Goal: Transaction & Acquisition: Purchase product/service

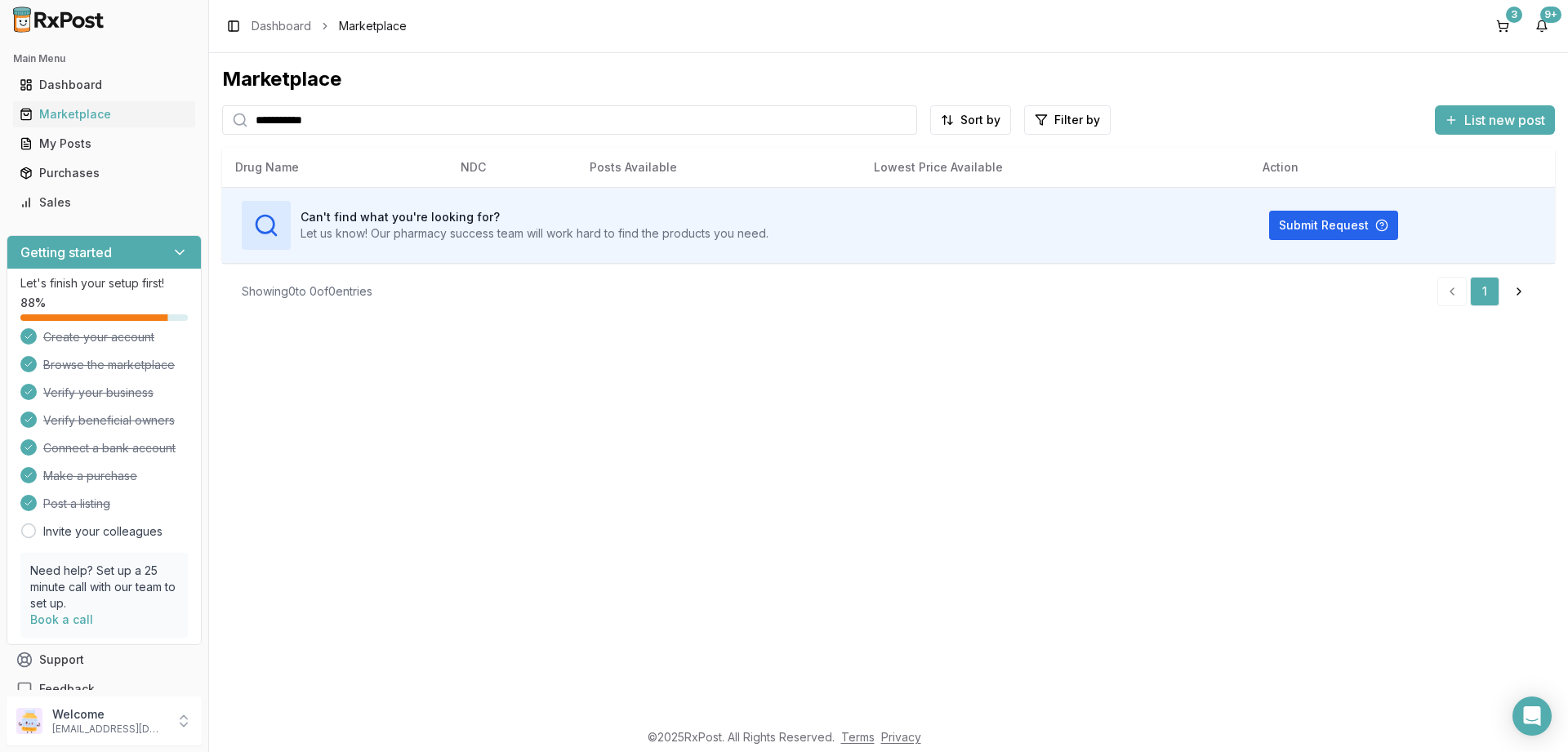
drag, startPoint x: 356, startPoint y: 116, endPoint x: 40, endPoint y: 135, distance: 316.6
click at [222, 135] on input "**********" at bounding box center [569, 120] width 695 height 30
type input "********"
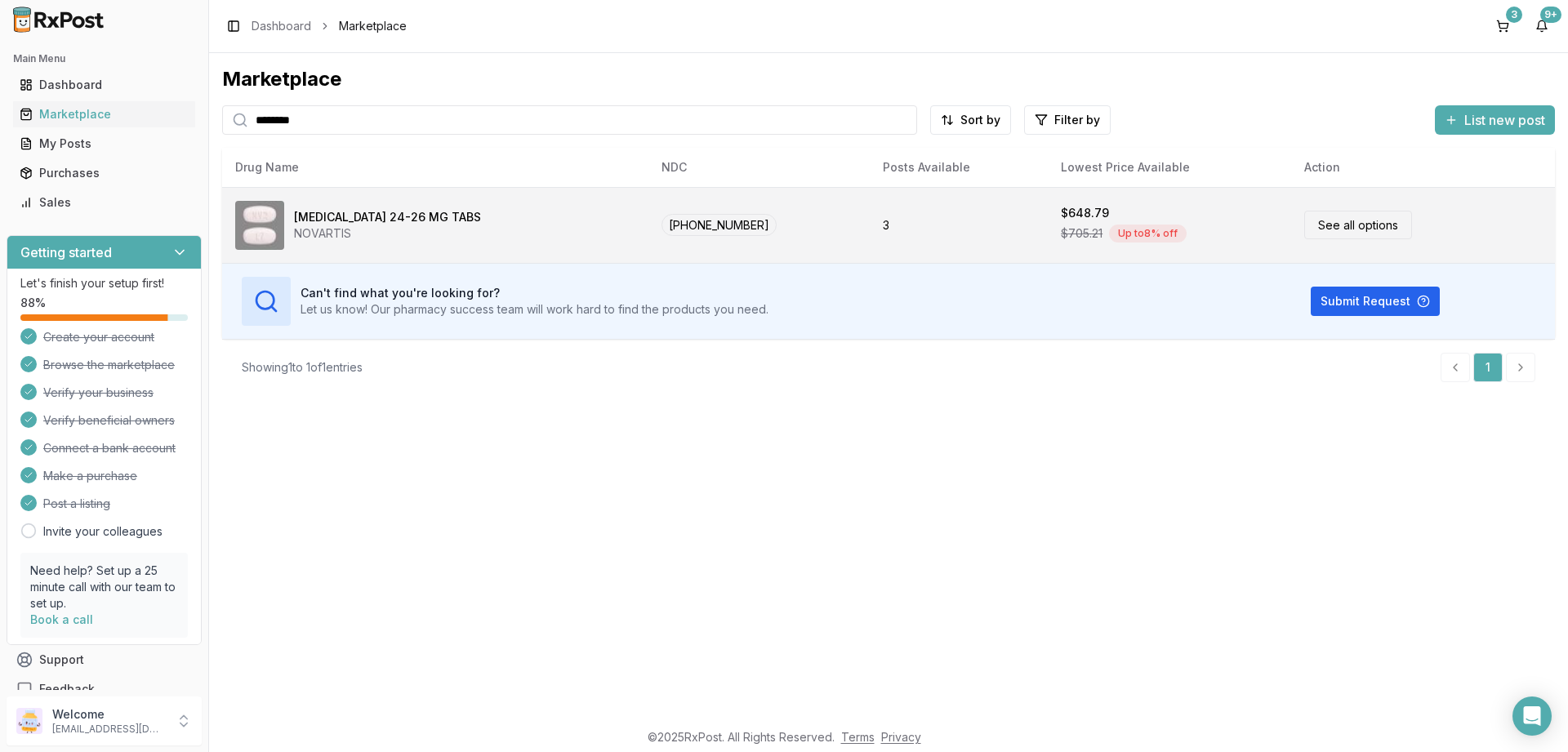
click at [669, 222] on span "[PHONE_NUMBER]" at bounding box center [720, 225] width 115 height 22
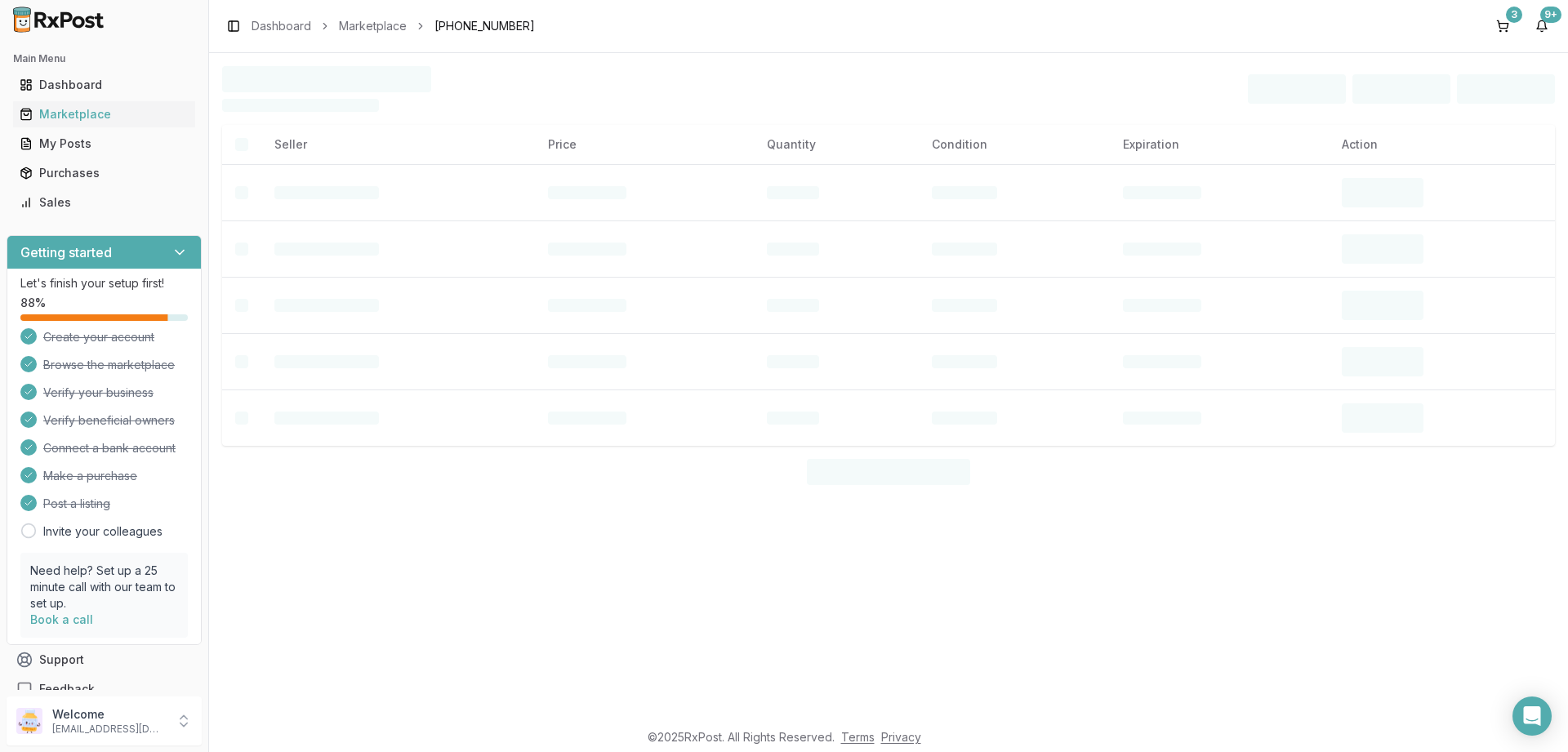
click at [669, 222] on td at bounding box center [644, 249] width 219 height 56
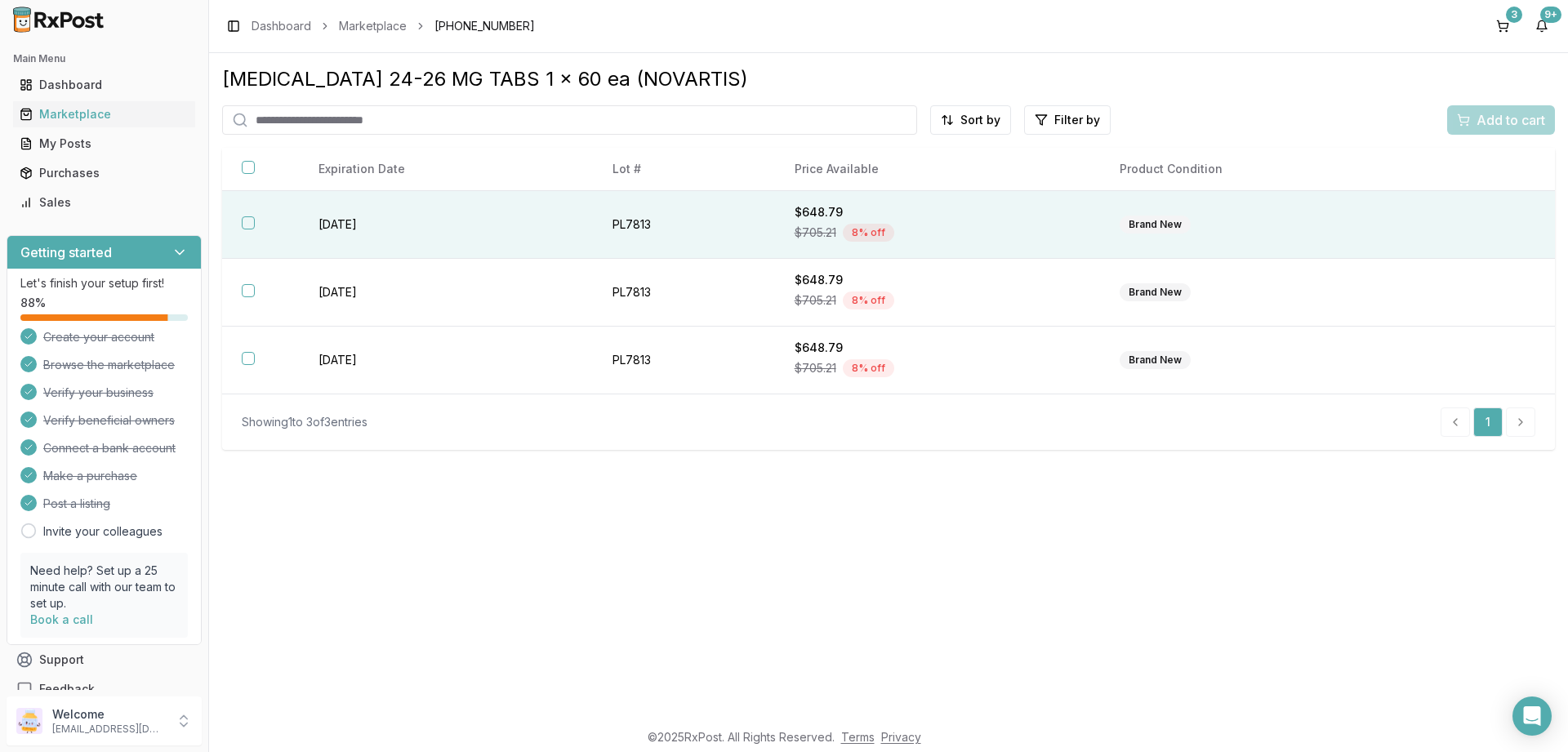
click at [352, 227] on td "[DATE]" at bounding box center [445, 225] width 294 height 68
click at [478, 26] on span "[PHONE_NUMBER]" at bounding box center [484, 25] width 100 height 16
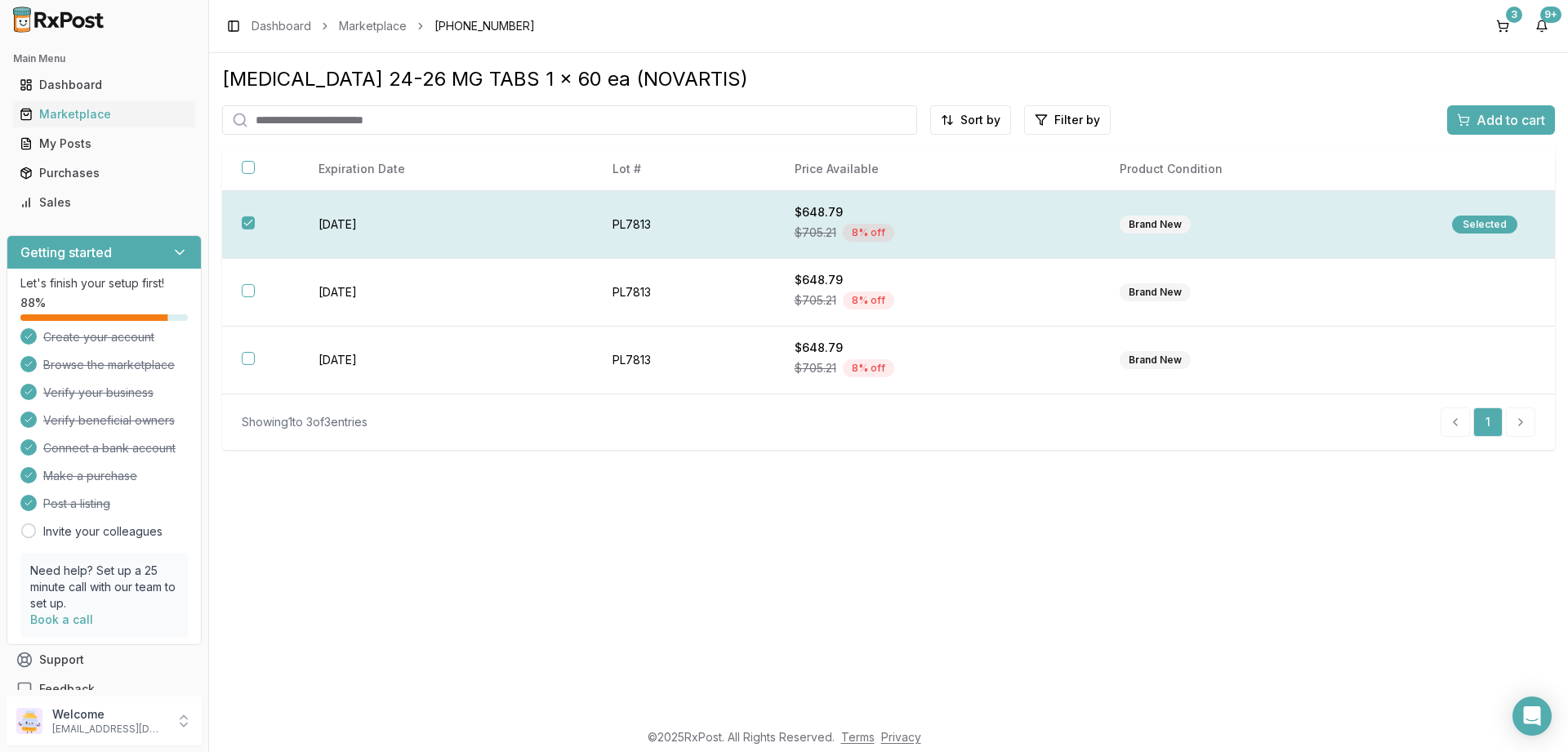
click at [1481, 220] on div "Selected" at bounding box center [1484, 224] width 65 height 18
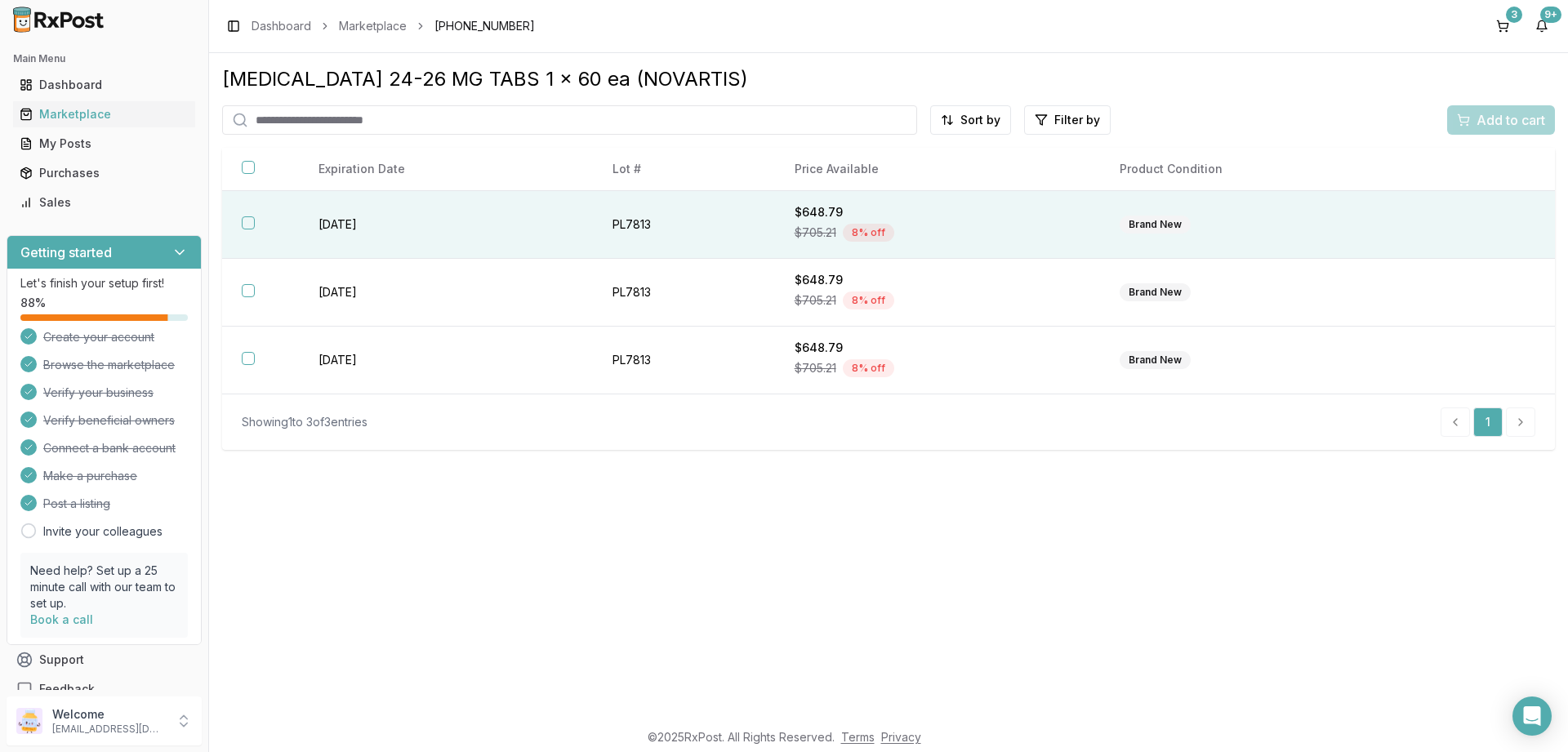
click at [1489, 120] on div "Add to cart" at bounding box center [1500, 120] width 108 height 30
click at [244, 221] on button "button" at bounding box center [248, 222] width 13 height 13
click at [1481, 112] on span "Add to cart" at bounding box center [1510, 120] width 69 height 20
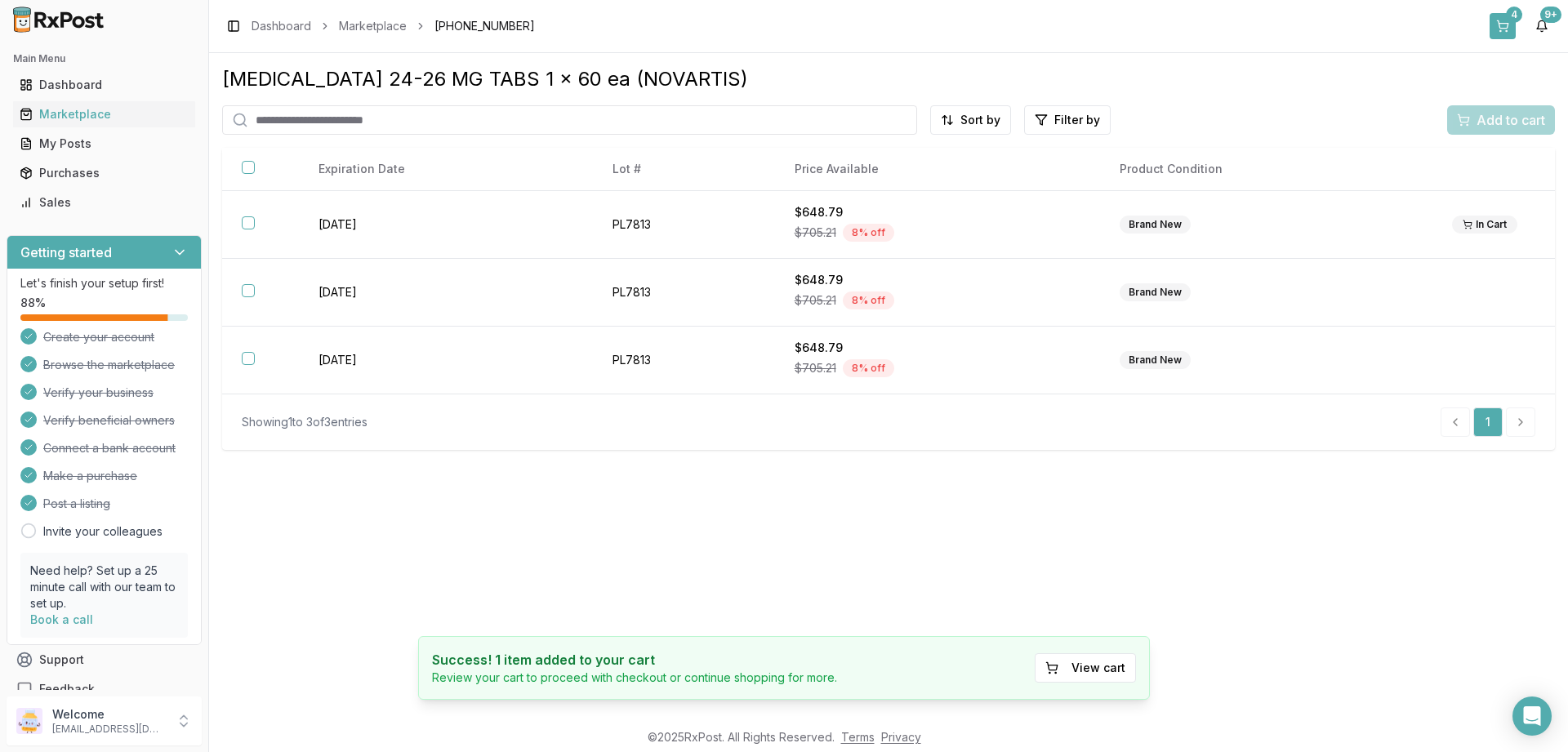
click at [1503, 22] on button "4" at bounding box center [1502, 25] width 26 height 26
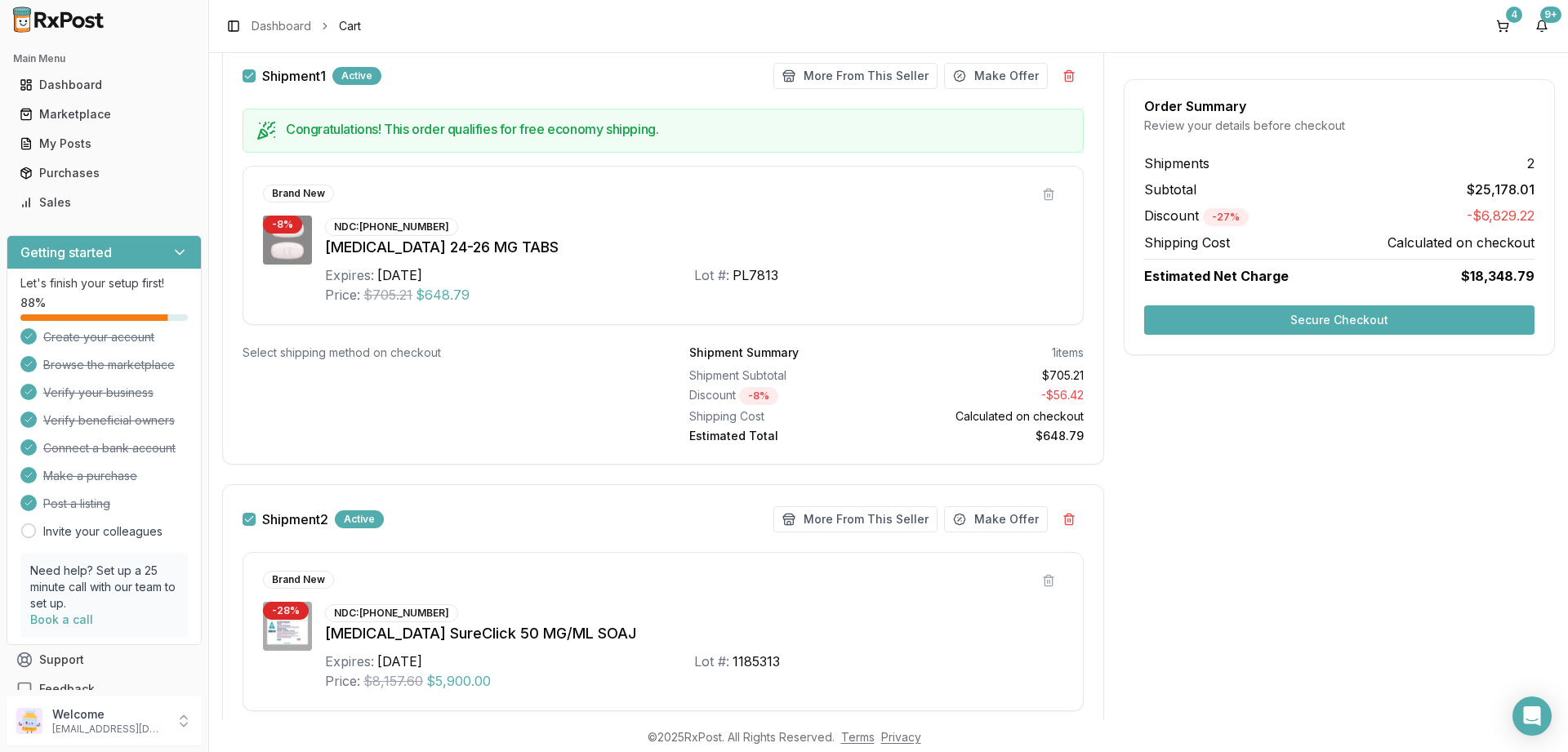
scroll to position [294, 0]
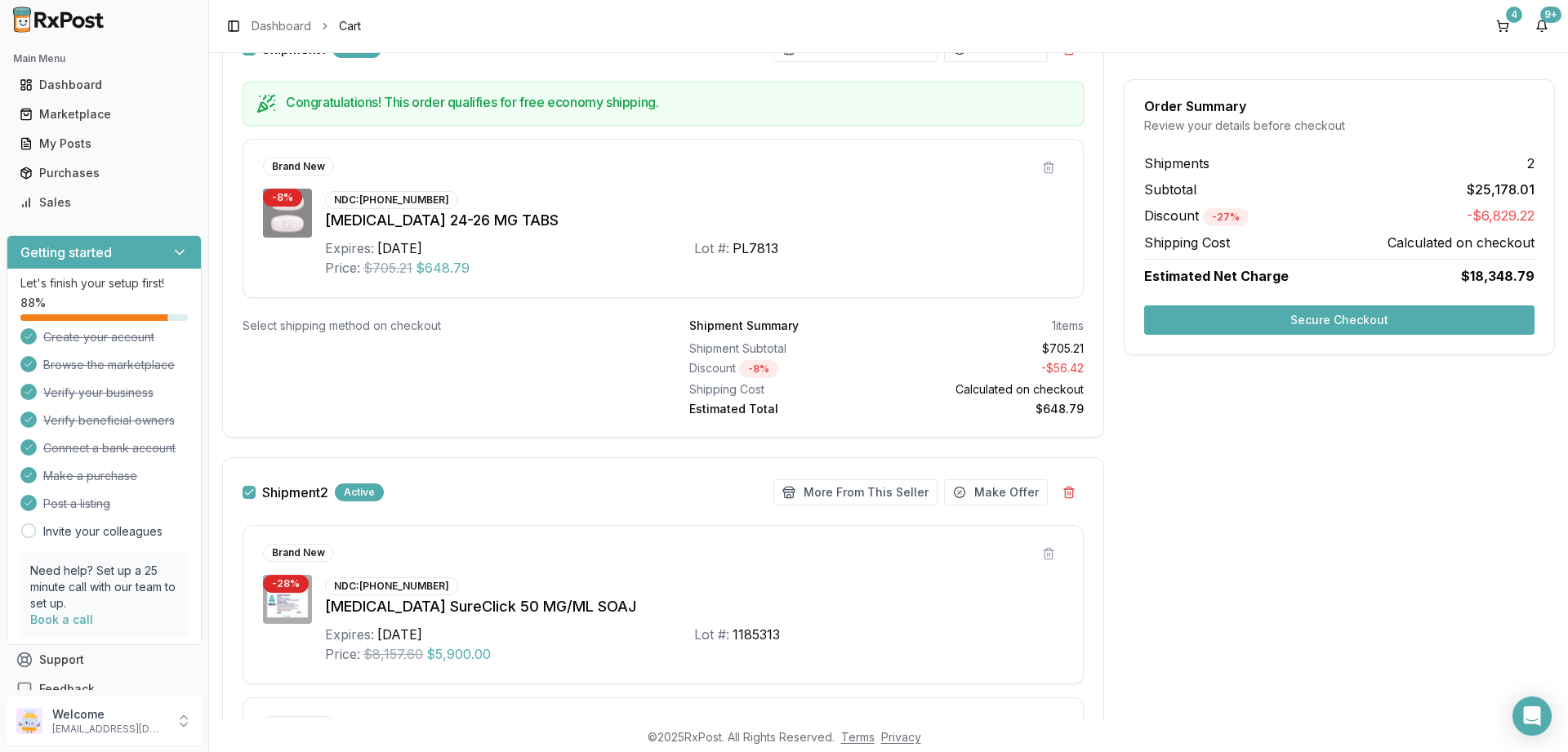
click at [246, 494] on button "Shipment 2" at bounding box center [249, 492] width 13 height 13
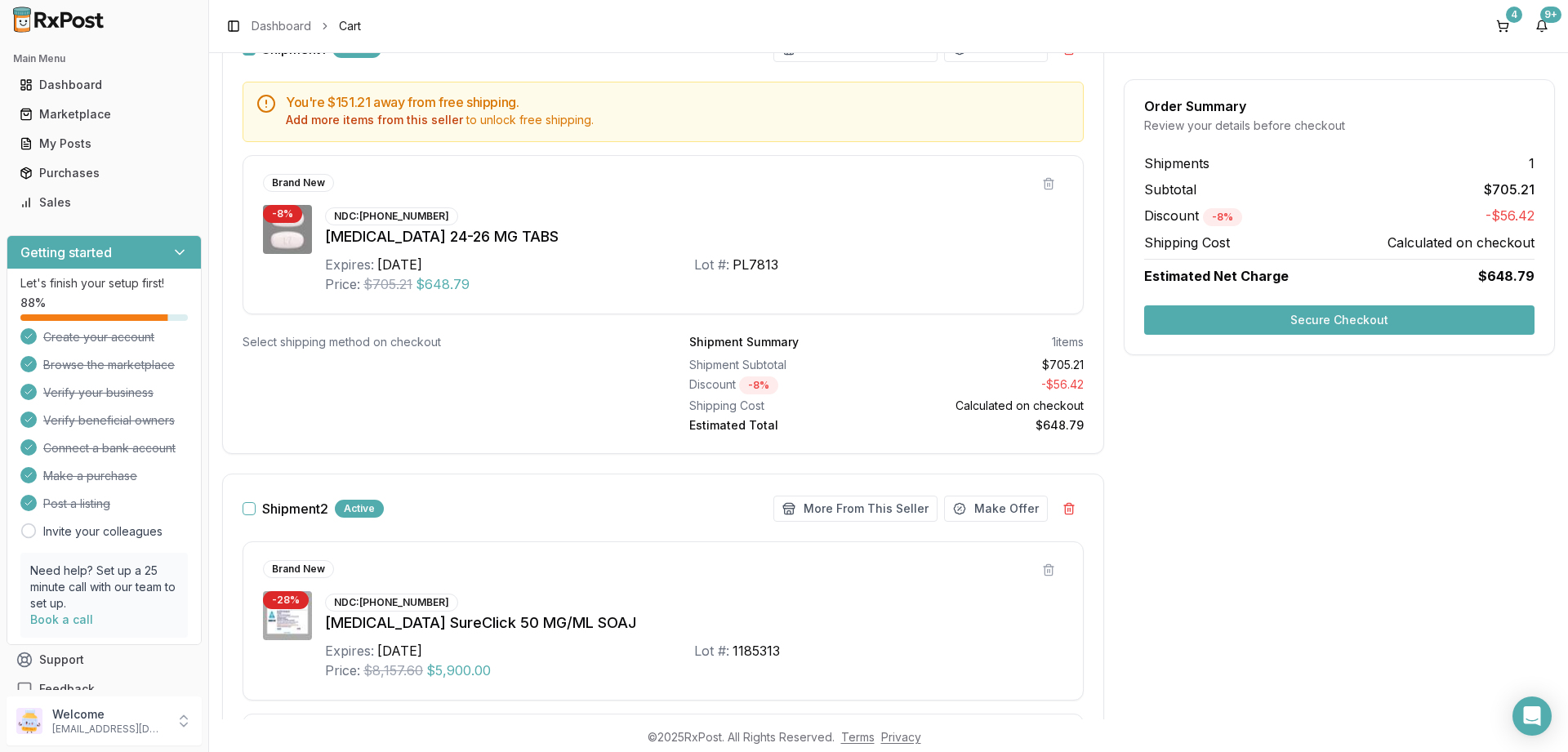
click at [1340, 316] on button "Secure Checkout" at bounding box center [1339, 320] width 390 height 30
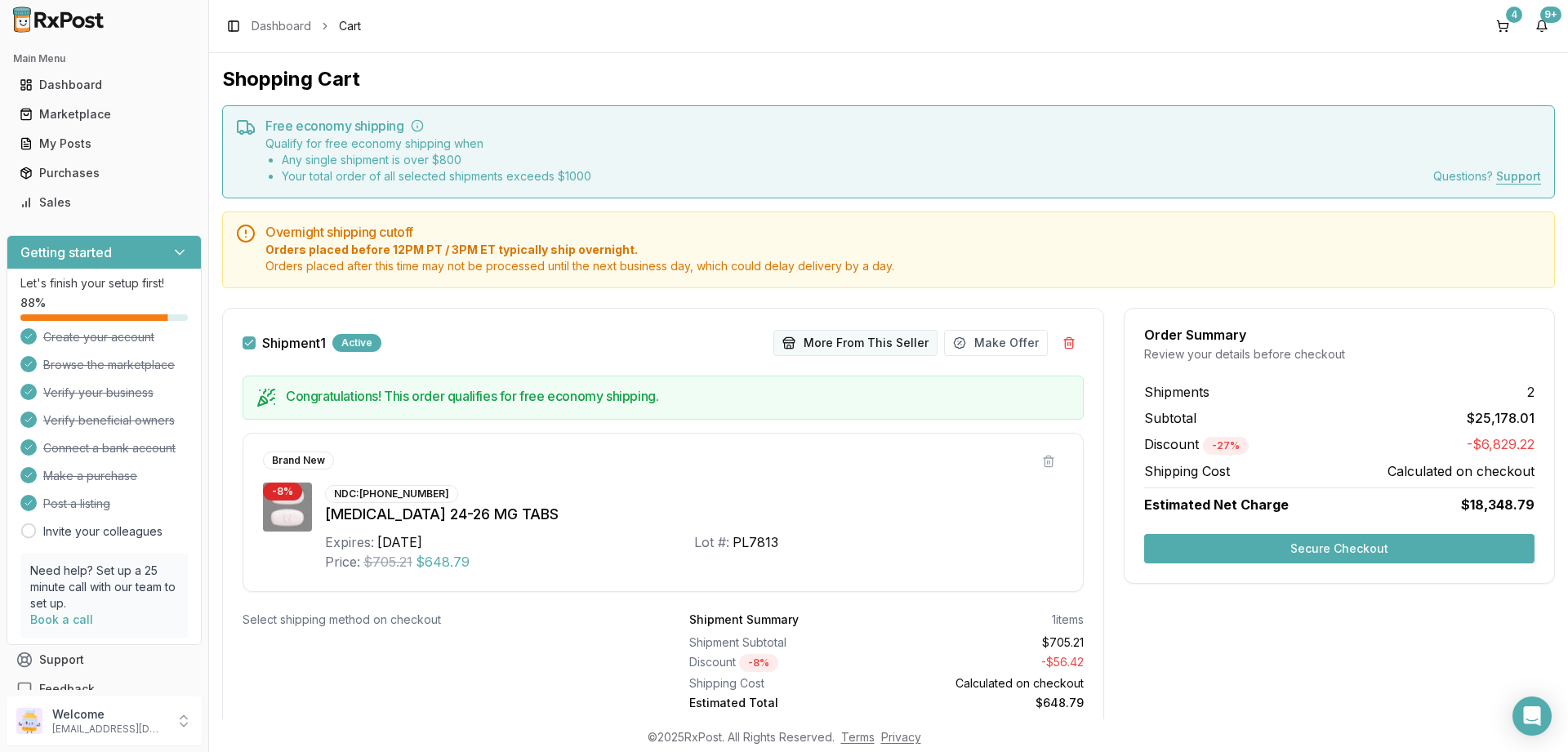
click at [843, 343] on button "More From This Seller" at bounding box center [854, 343] width 164 height 26
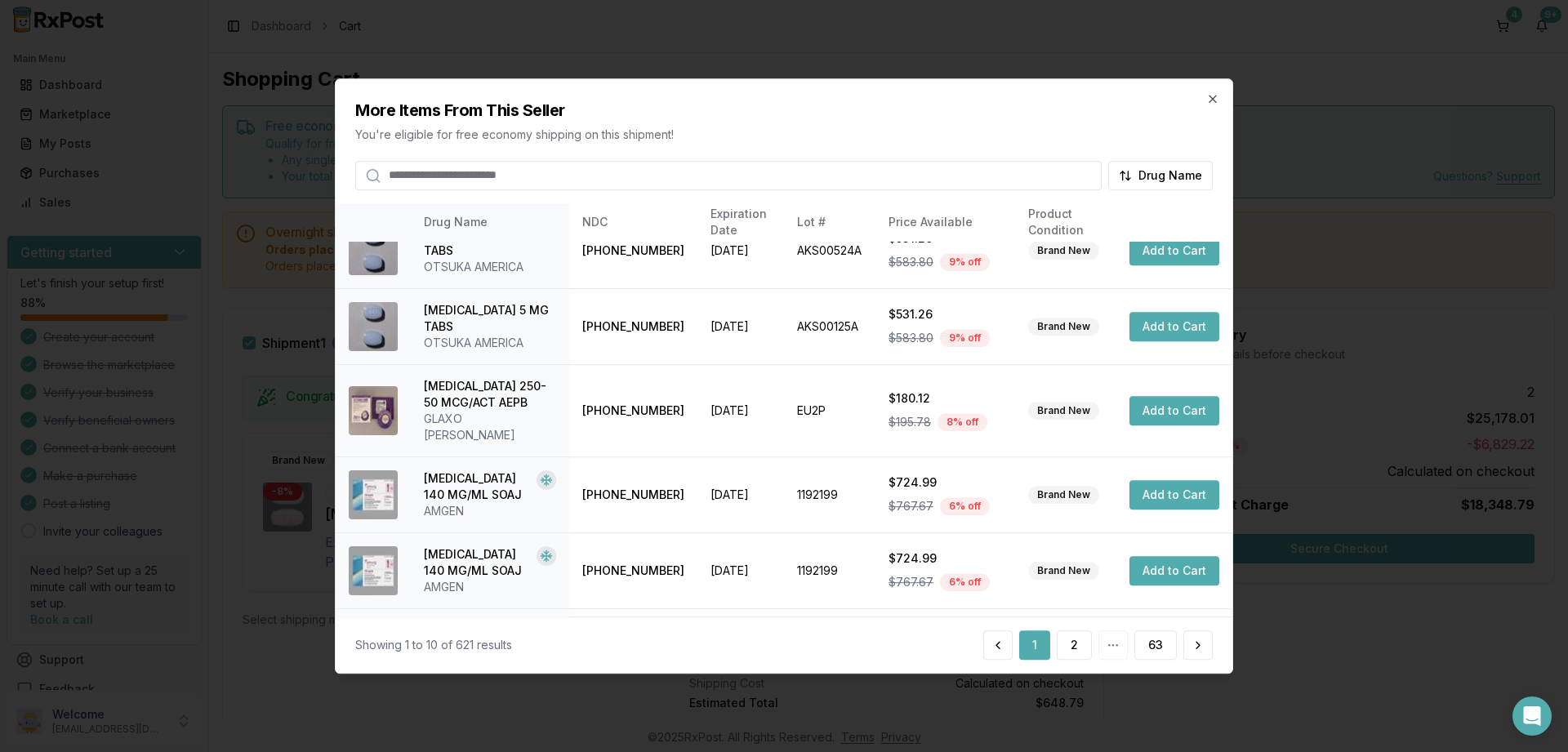
scroll to position [384, 0]
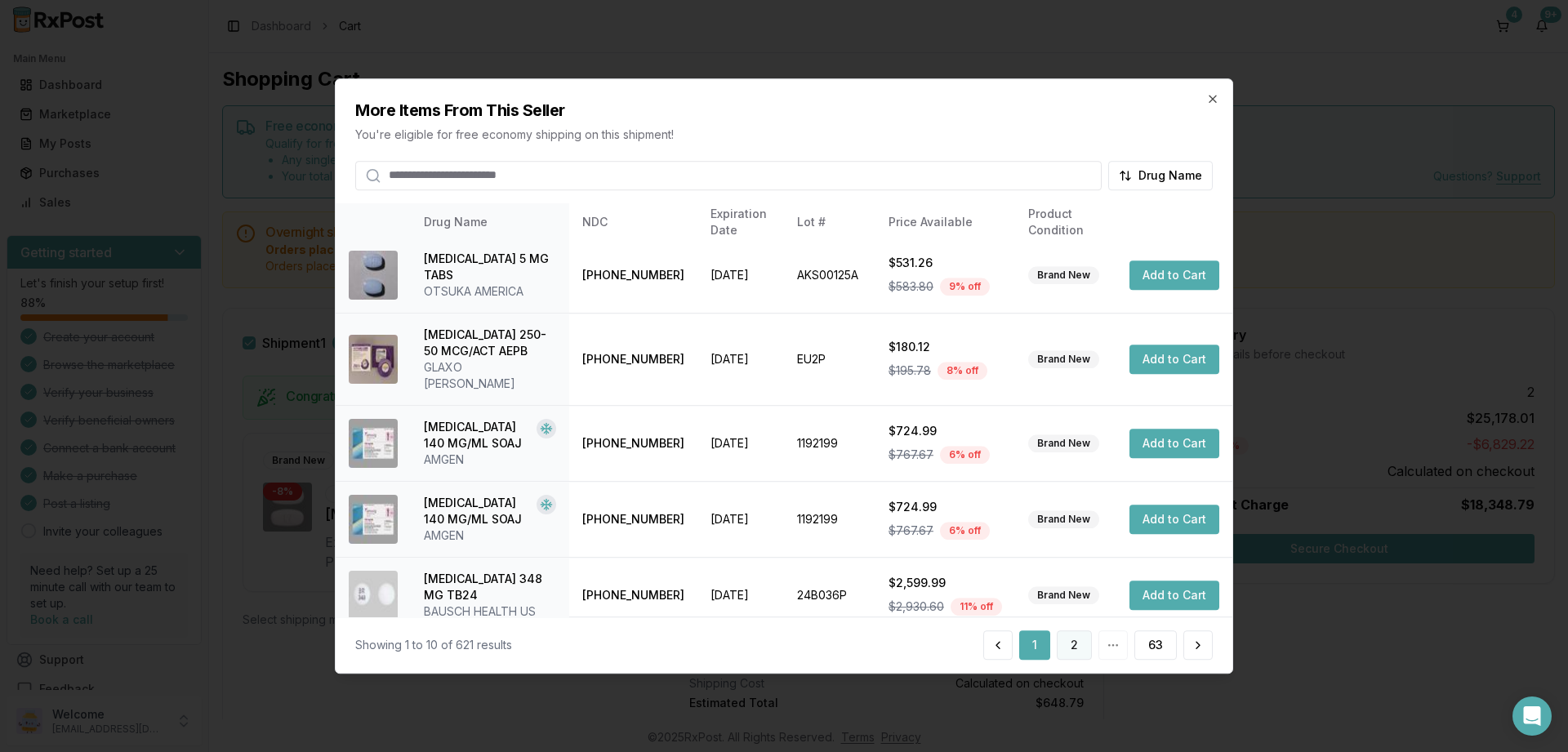
click at [1071, 642] on button "2" at bounding box center [1073, 645] width 35 height 30
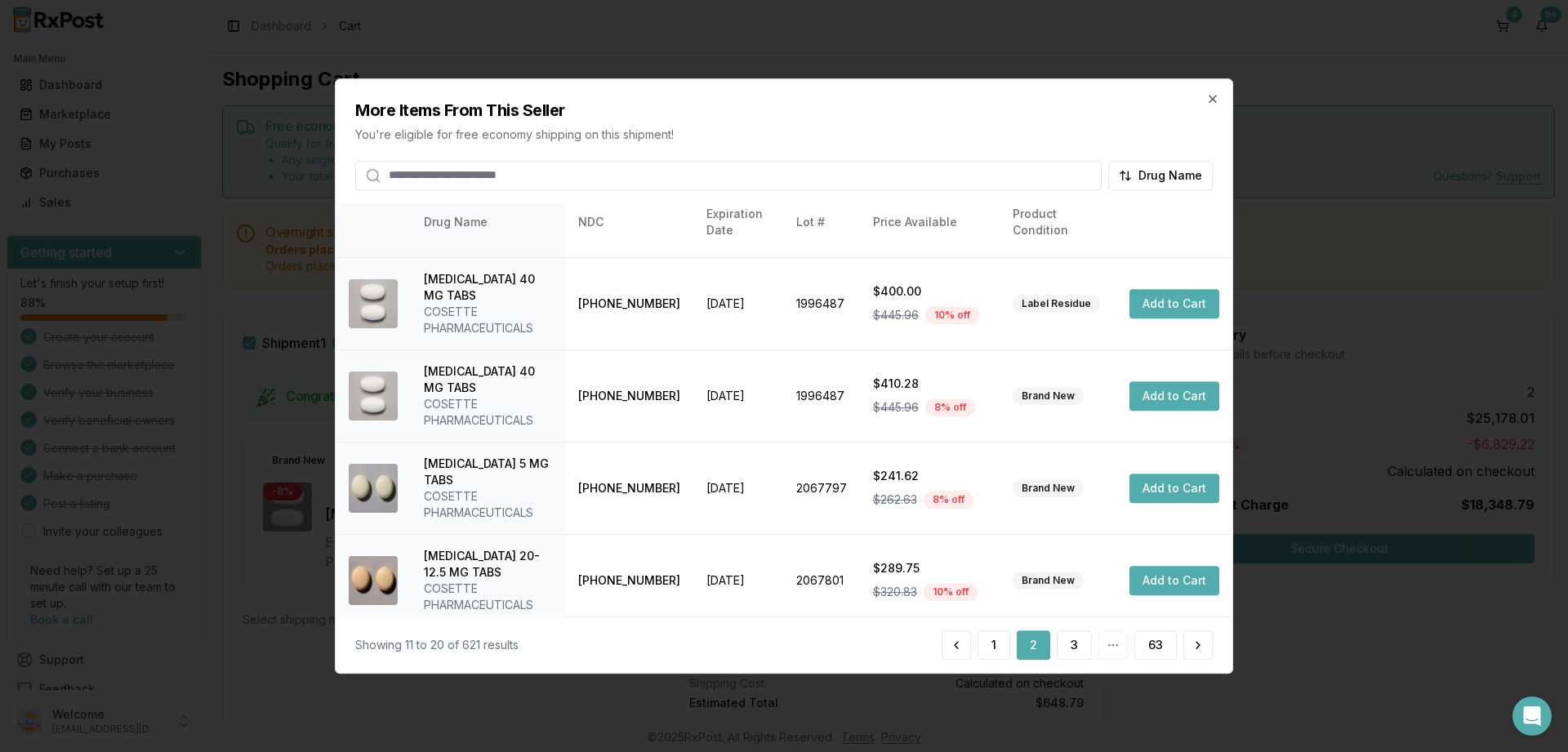
scroll to position [418, 0]
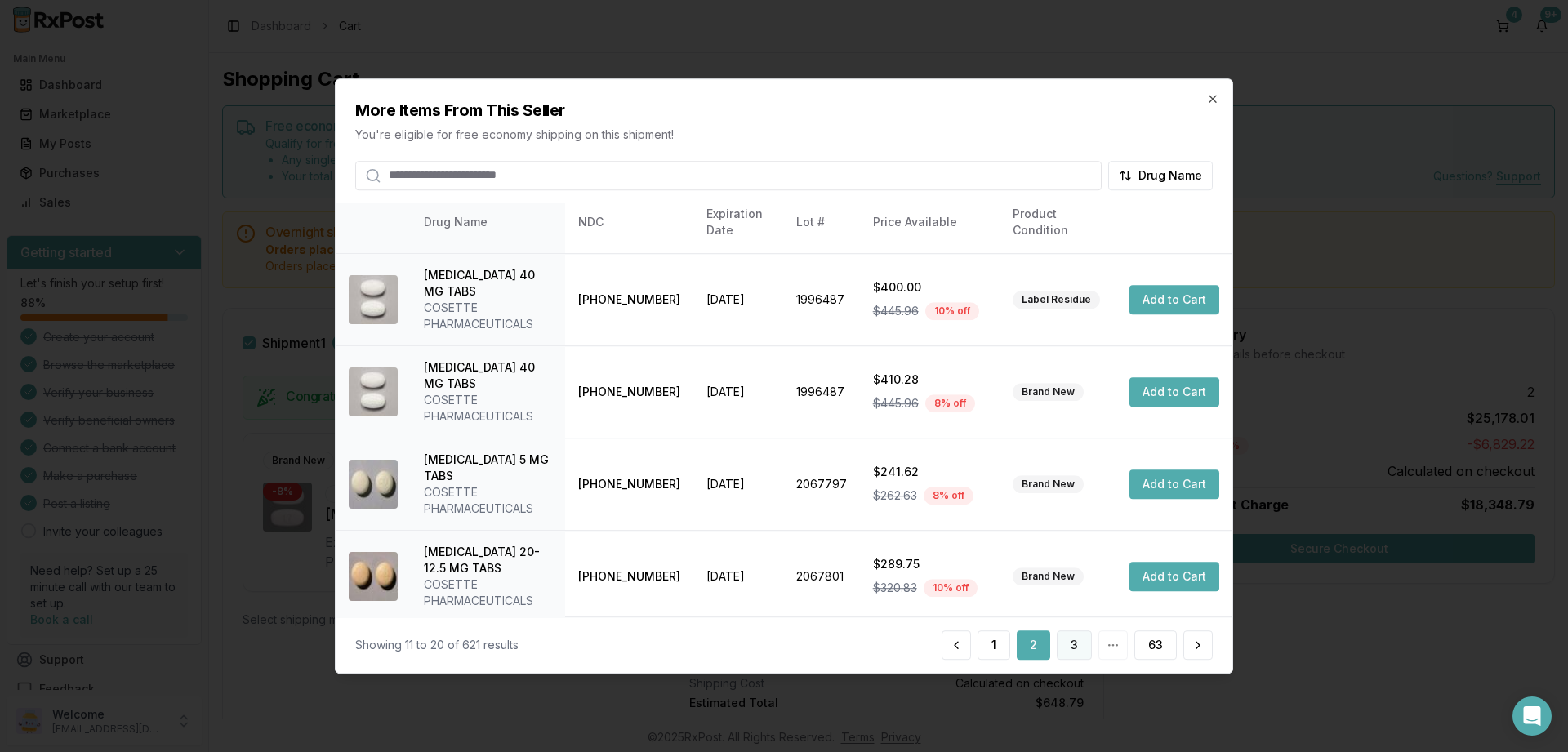
click at [1076, 645] on button "3" at bounding box center [1073, 645] width 35 height 30
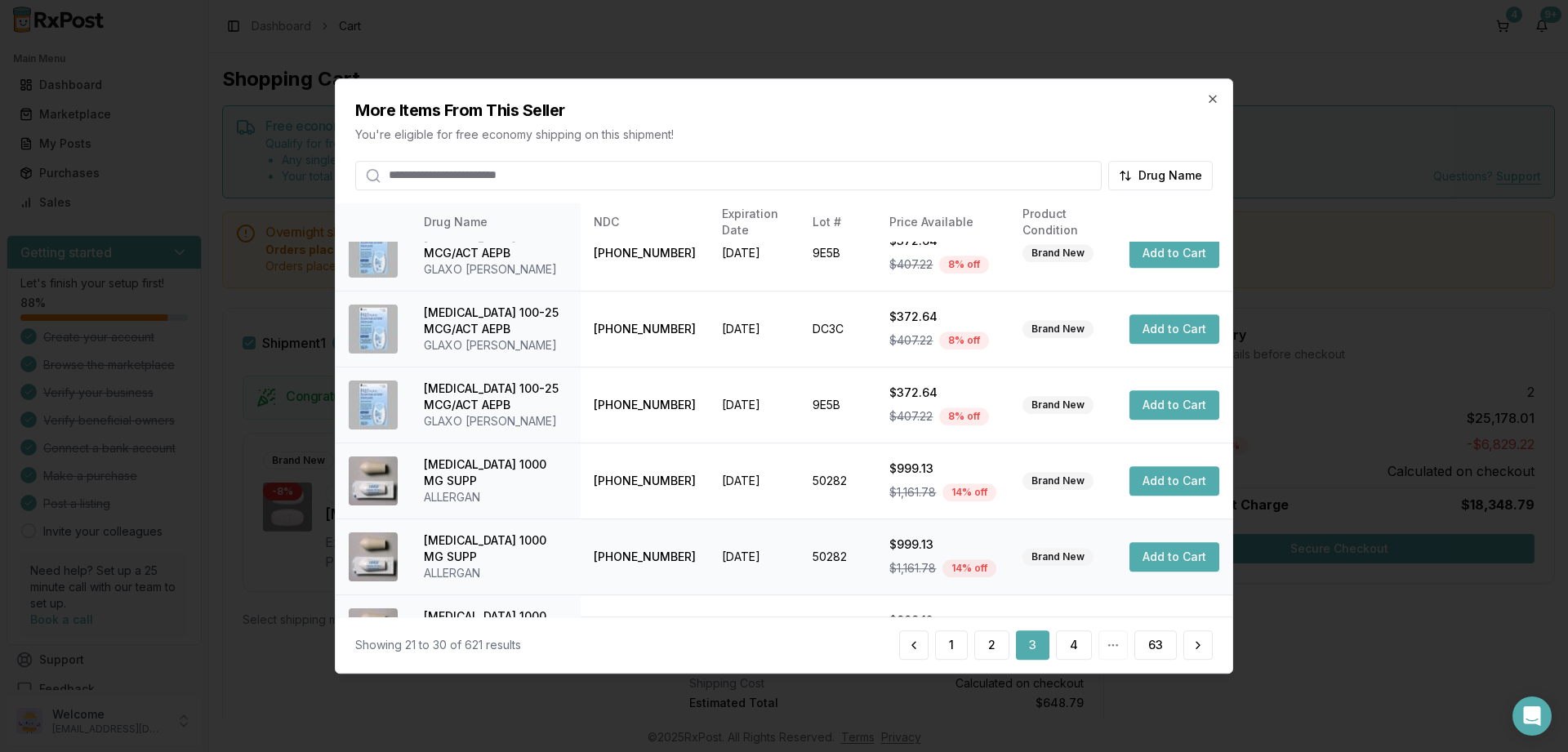
scroll to position [434, 0]
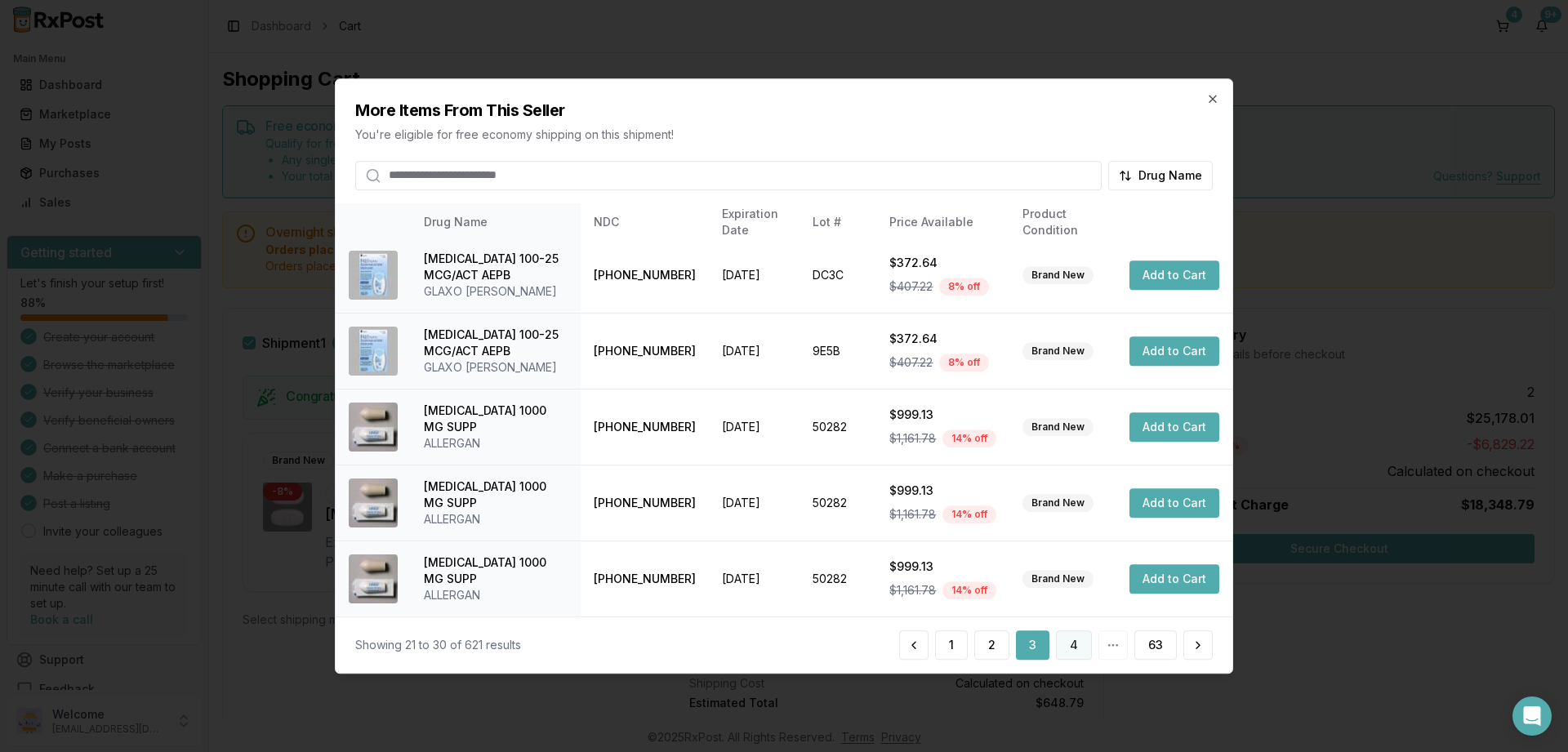
click at [1069, 636] on button "4" at bounding box center [1073, 645] width 36 height 30
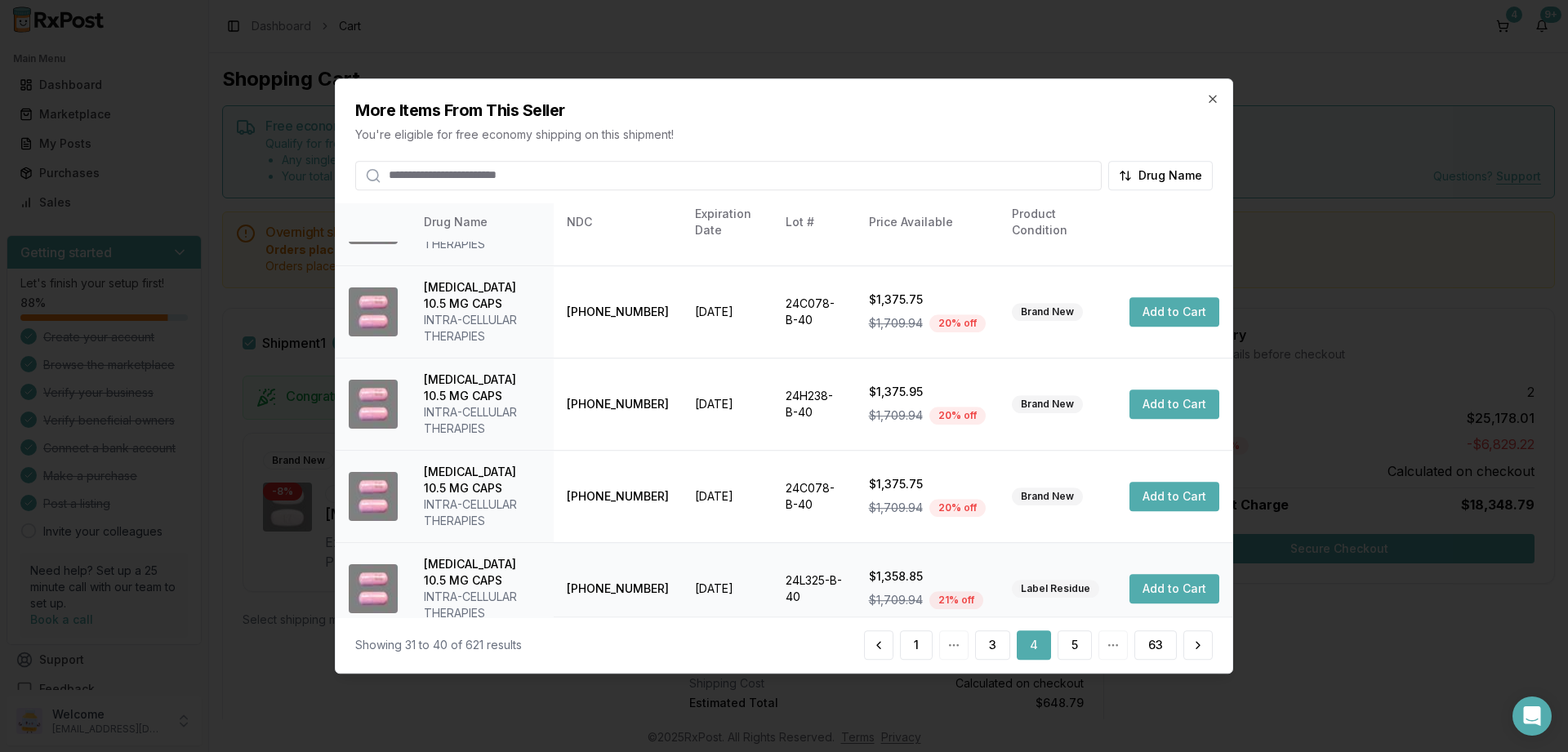
scroll to position [515, 0]
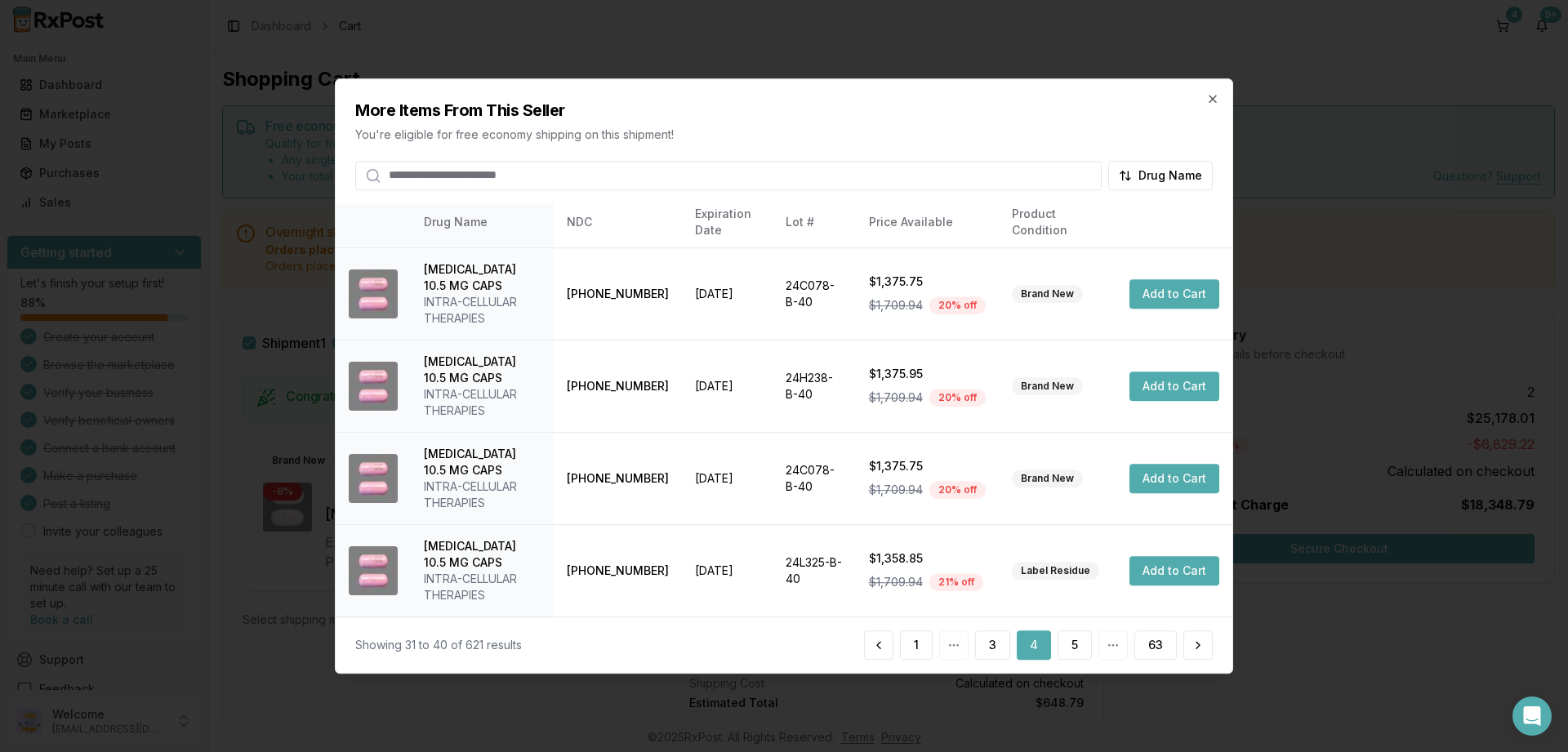
click at [1112, 639] on div "1 3 4 5 63" at bounding box center [1038, 645] width 349 height 30
click at [1067, 642] on button "5" at bounding box center [1074, 645] width 34 height 30
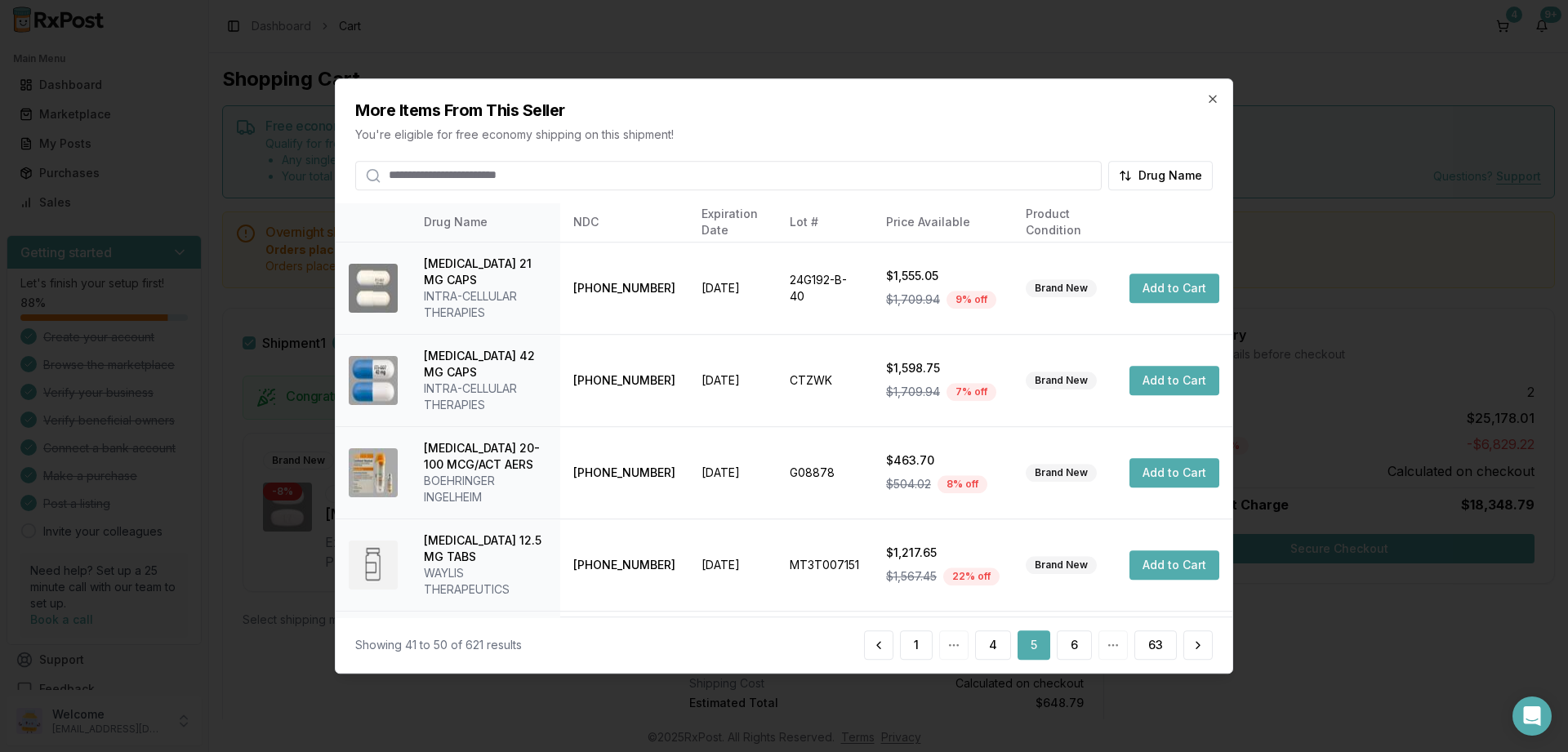
scroll to position [401, 0]
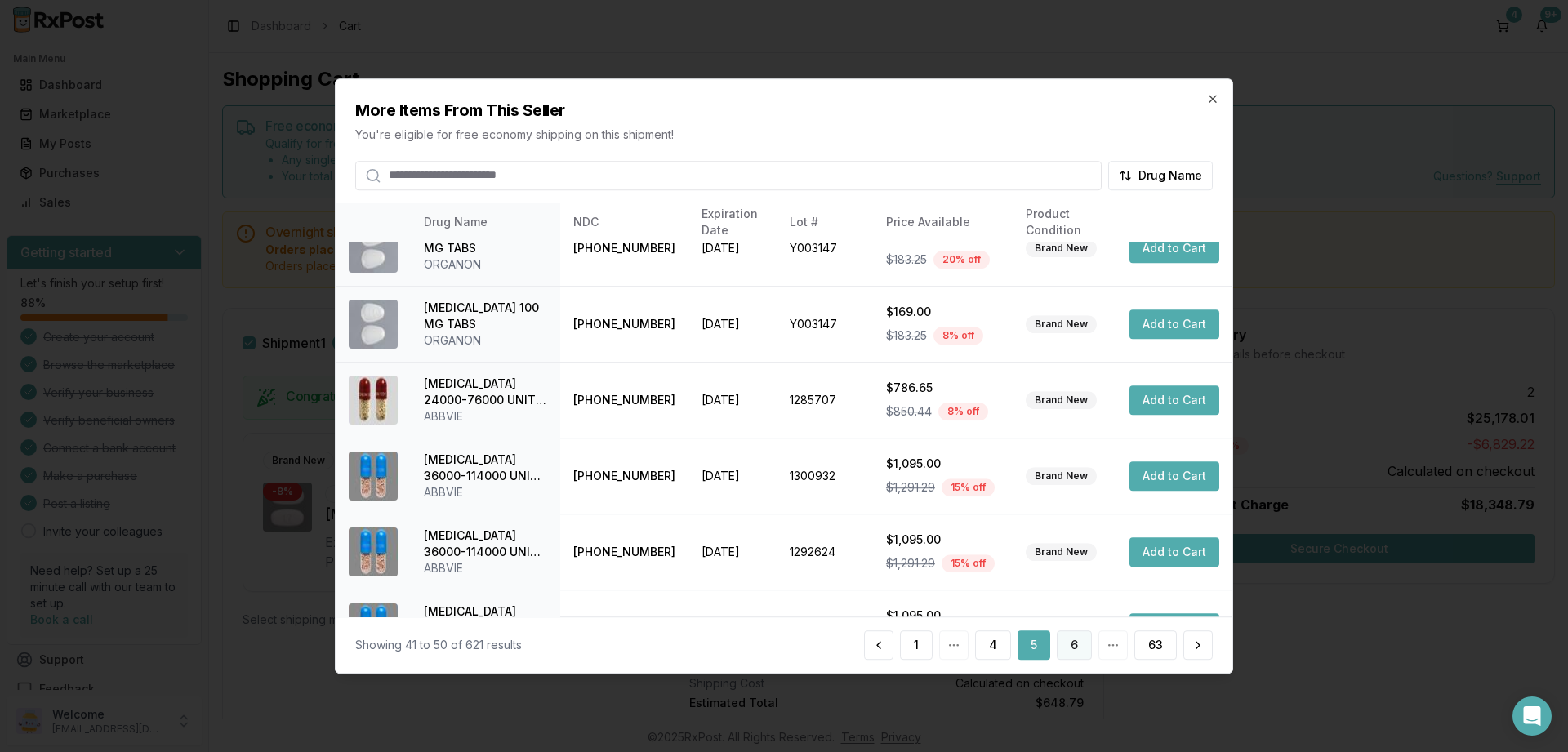
click at [1072, 638] on button "6" at bounding box center [1073, 645] width 35 height 30
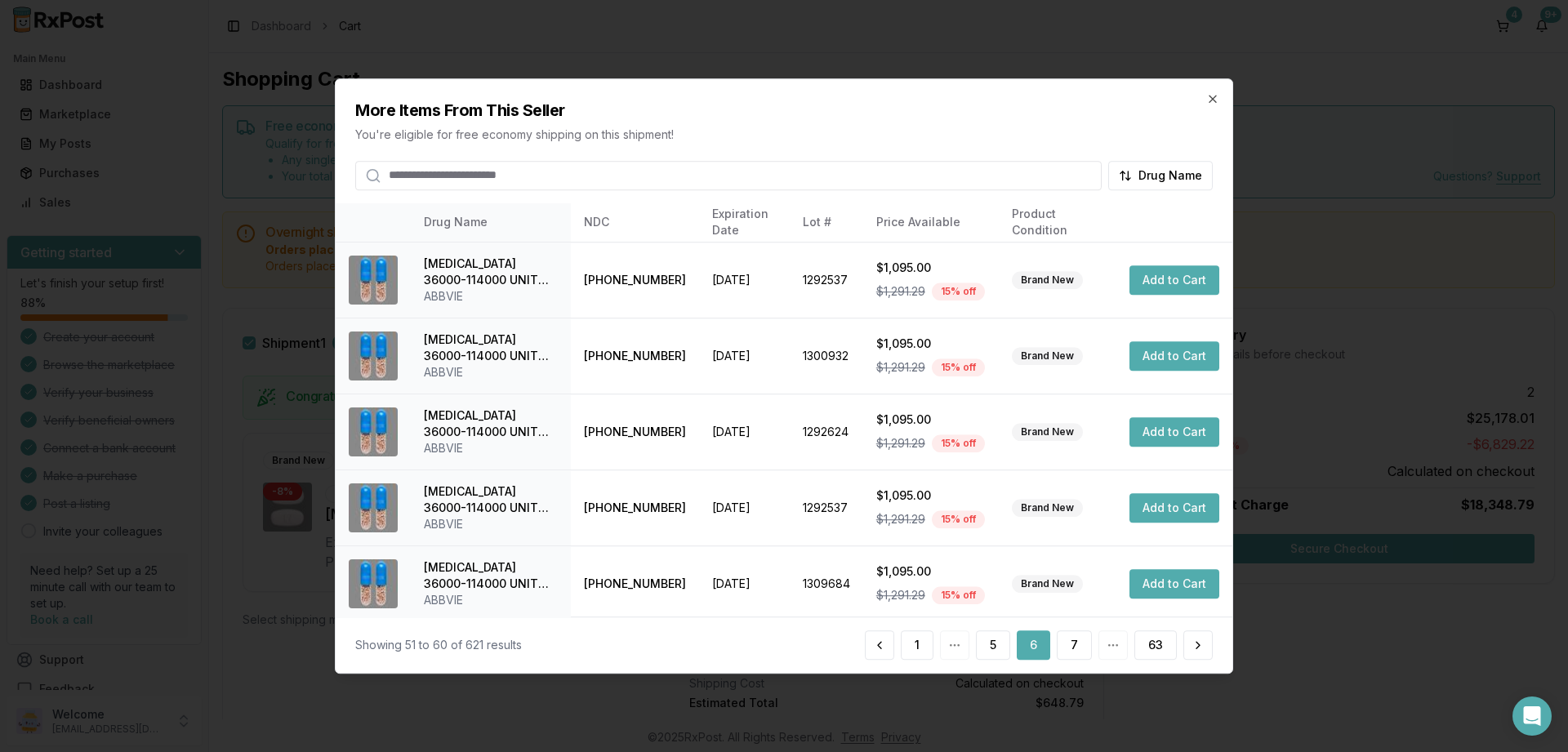
scroll to position [384, 0]
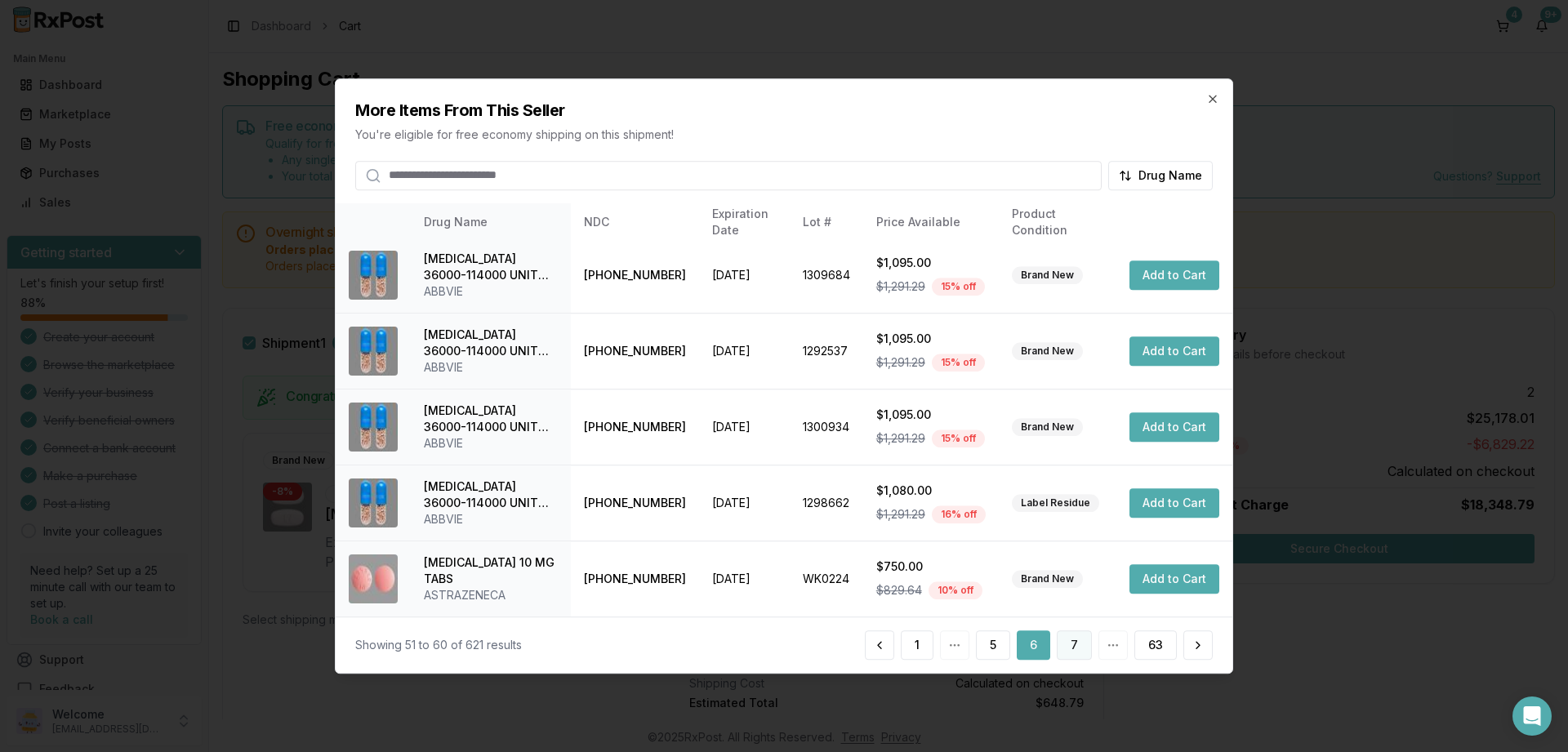
click at [1078, 645] on button "7" at bounding box center [1073, 645] width 35 height 30
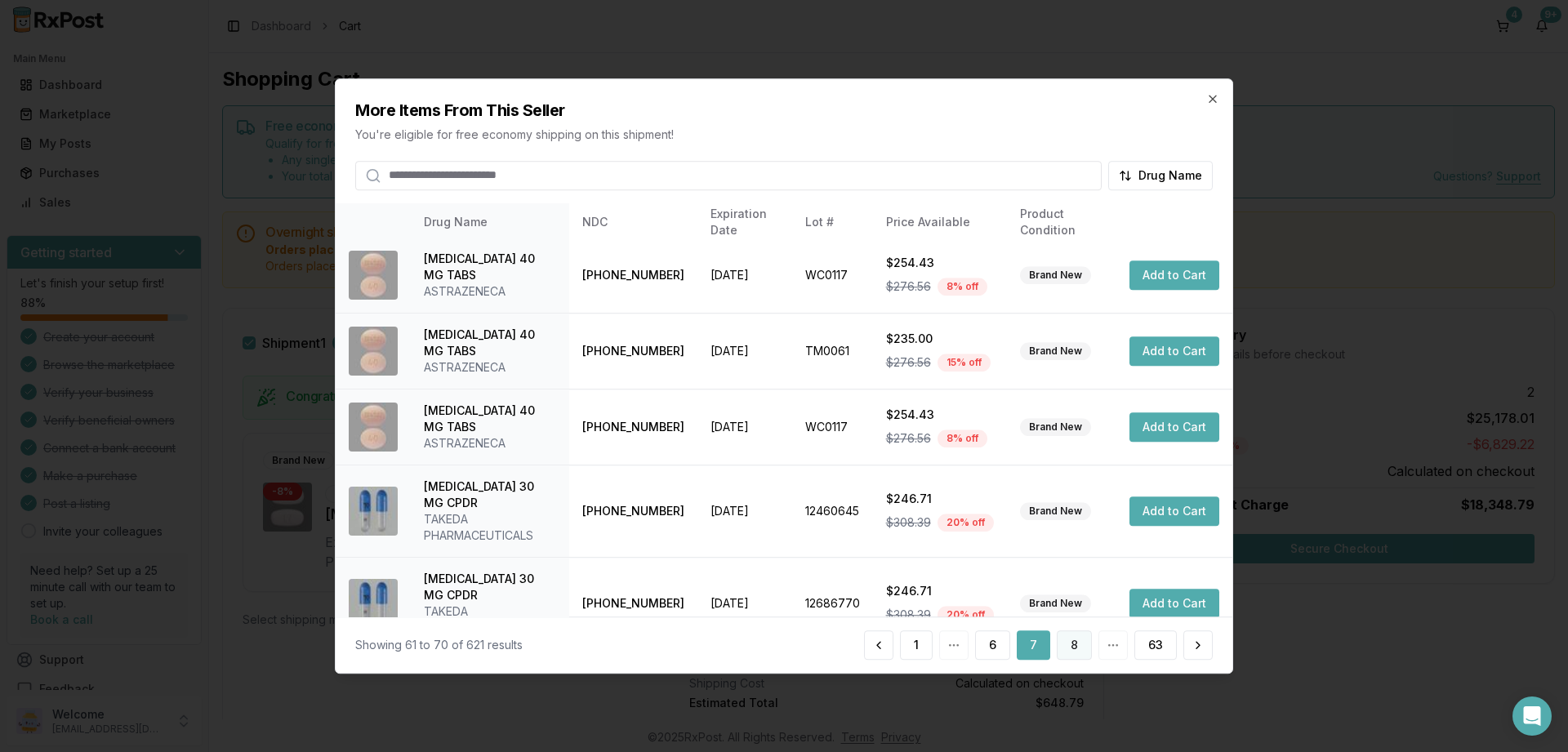
click at [1082, 651] on button "8" at bounding box center [1073, 645] width 35 height 30
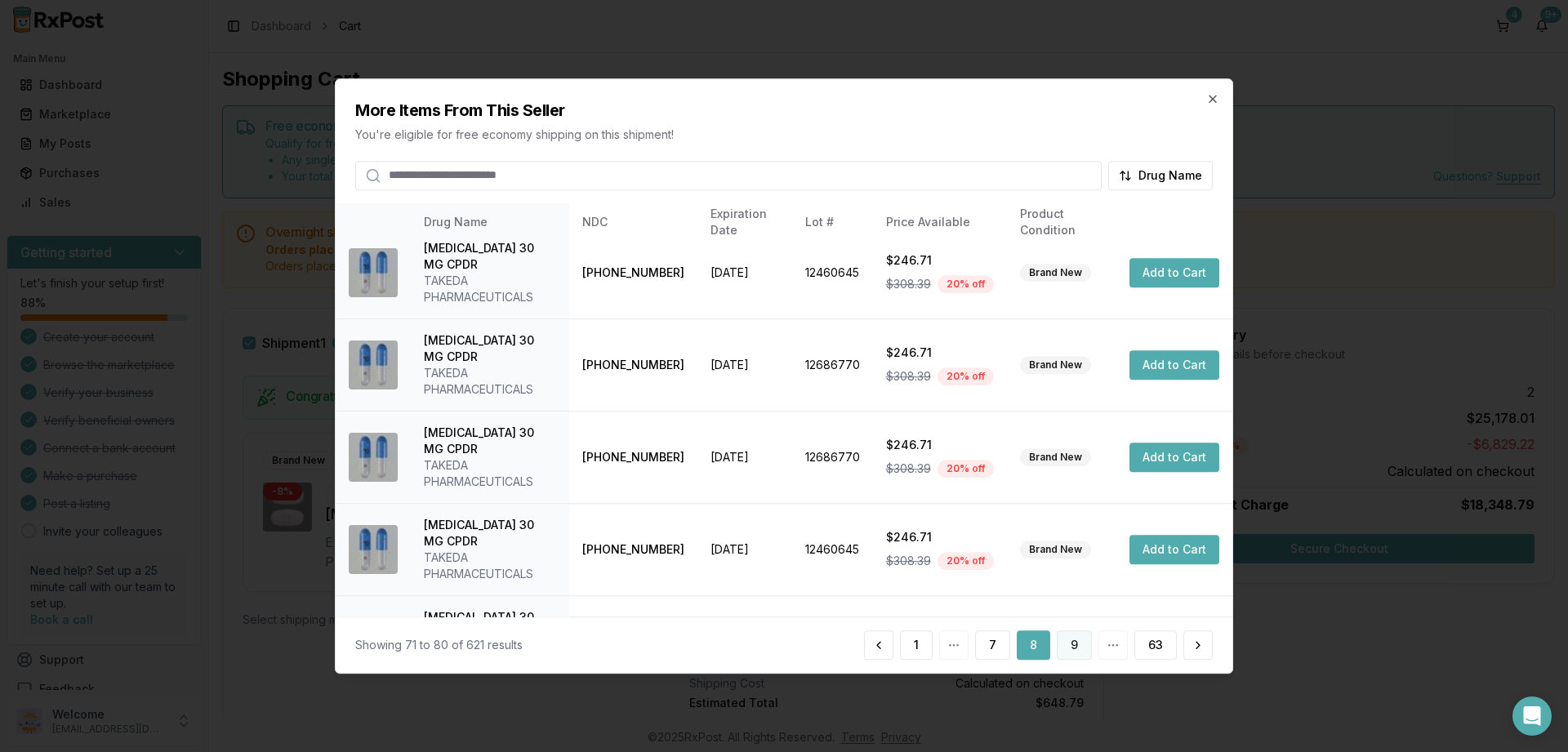
click at [1067, 645] on button "9" at bounding box center [1073, 645] width 35 height 30
click at [1067, 646] on button "10" at bounding box center [1072, 645] width 40 height 30
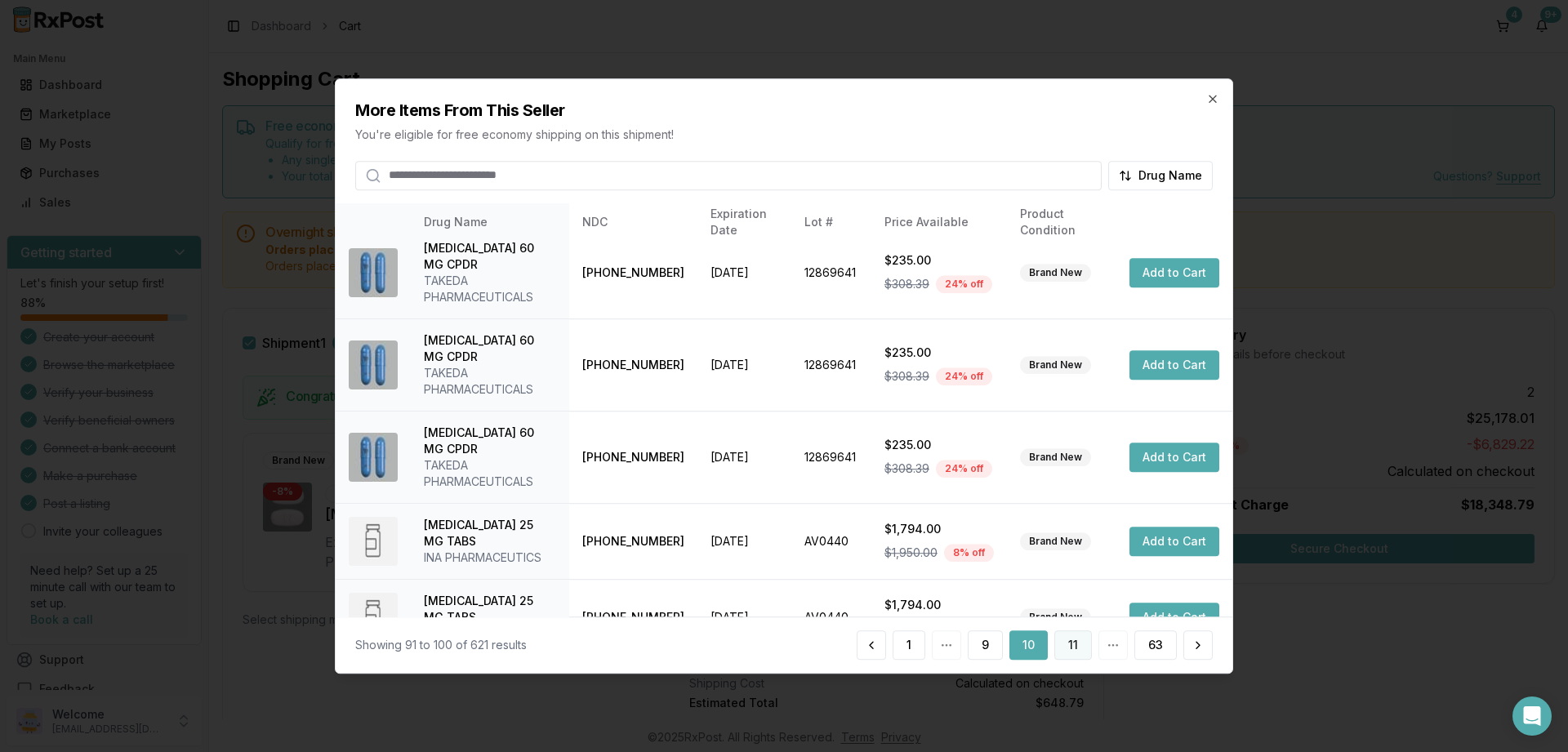
click at [1066, 641] on button "11" at bounding box center [1073, 645] width 37 height 30
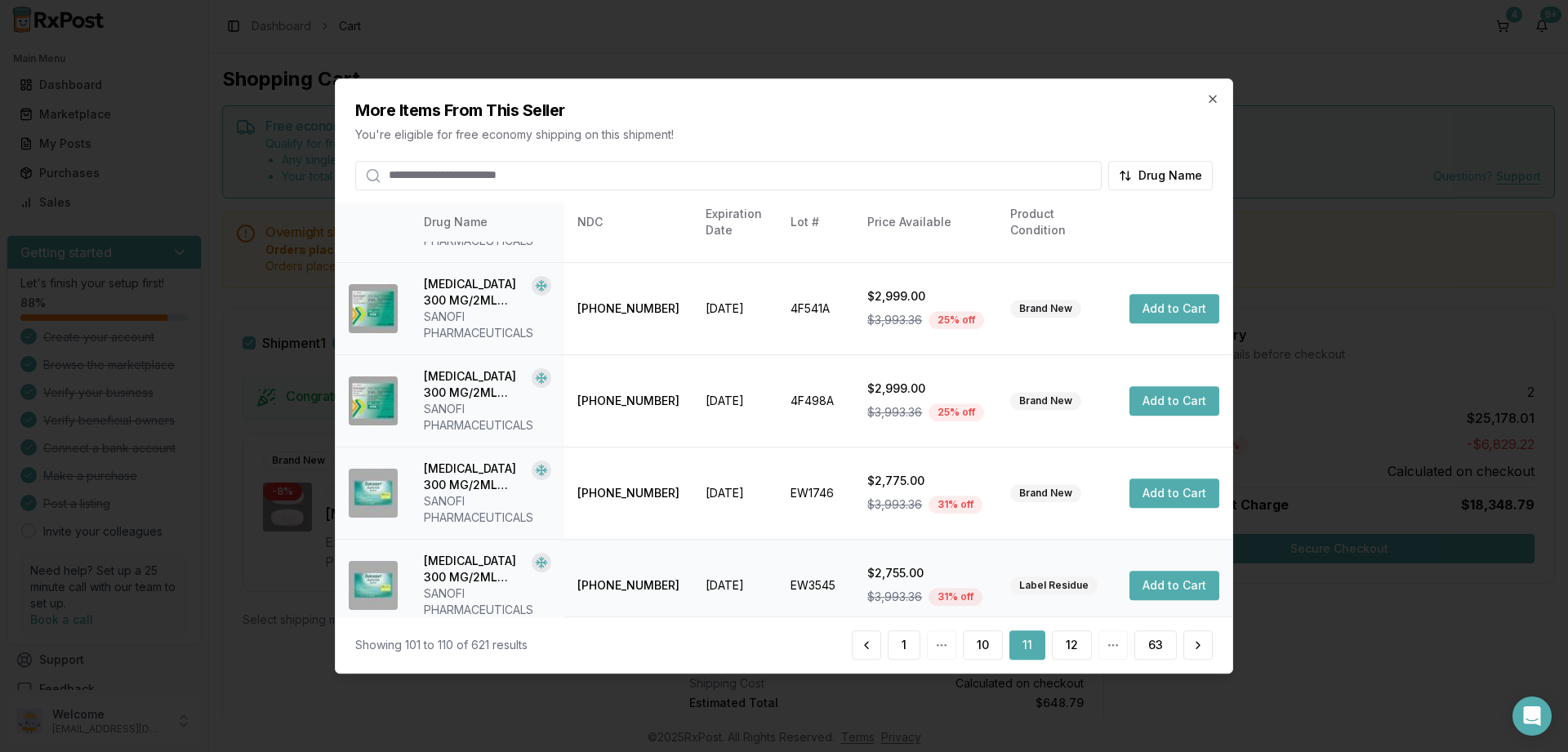
scroll to position [467, 0]
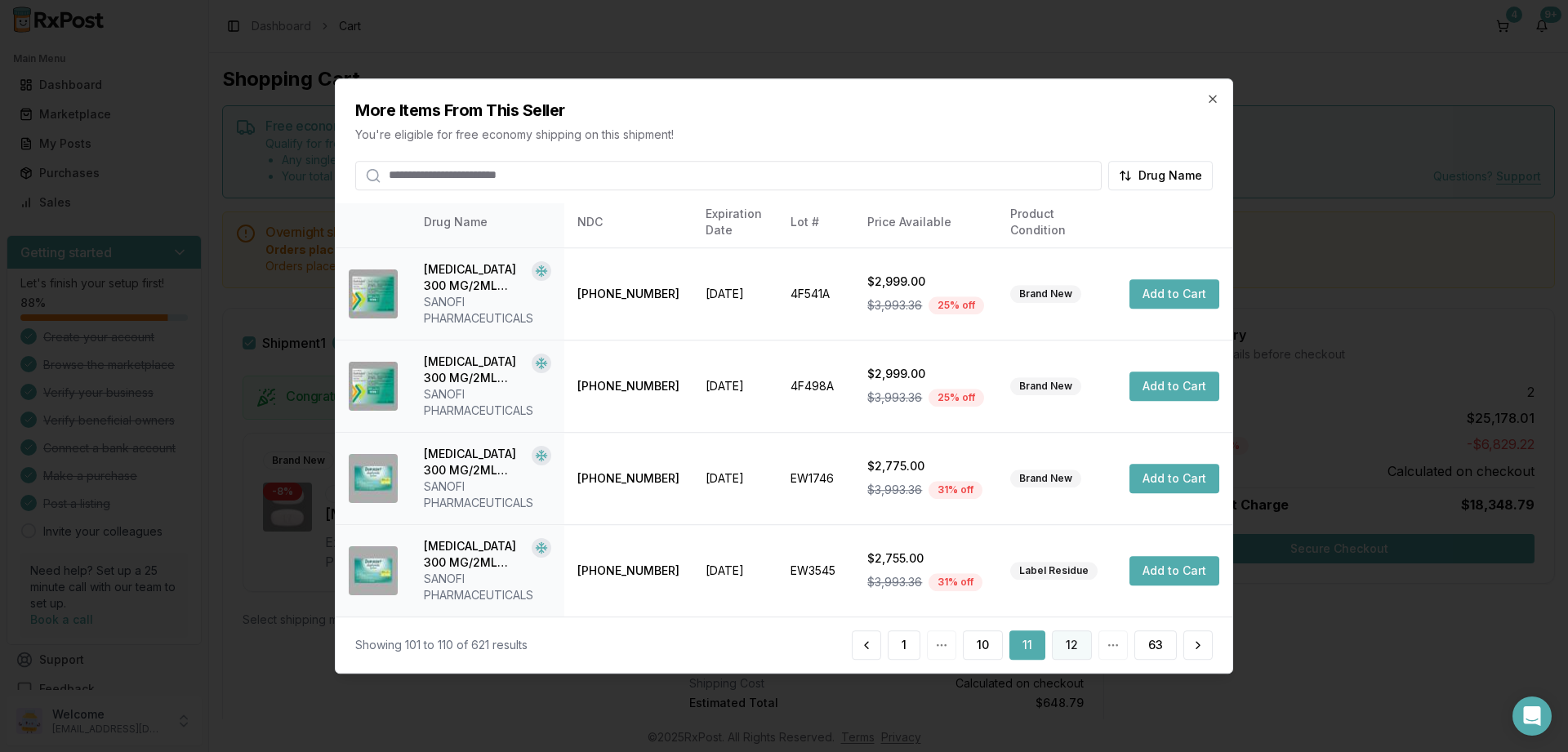
click at [1056, 647] on button "12" at bounding box center [1072, 645] width 40 height 30
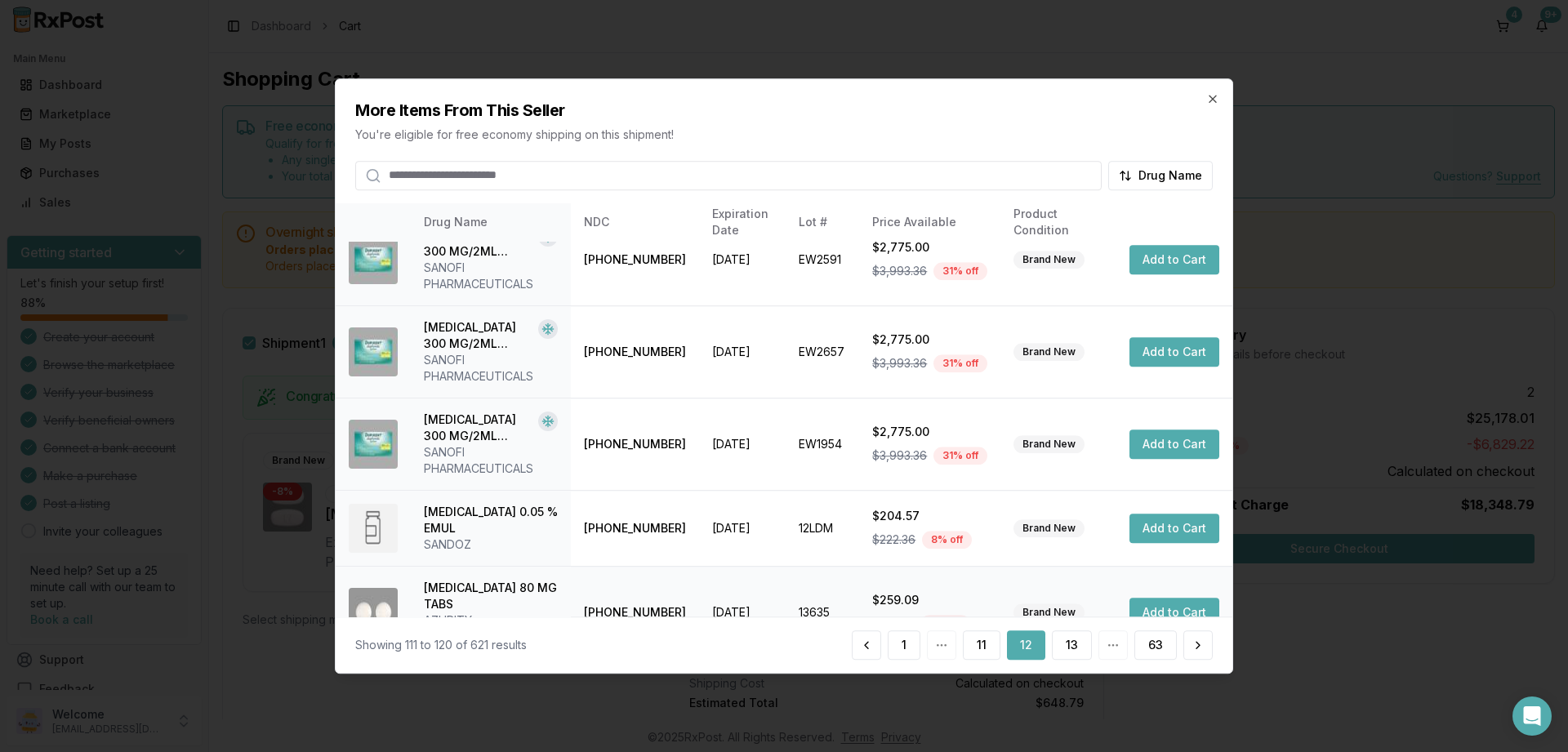
scroll to position [515, 0]
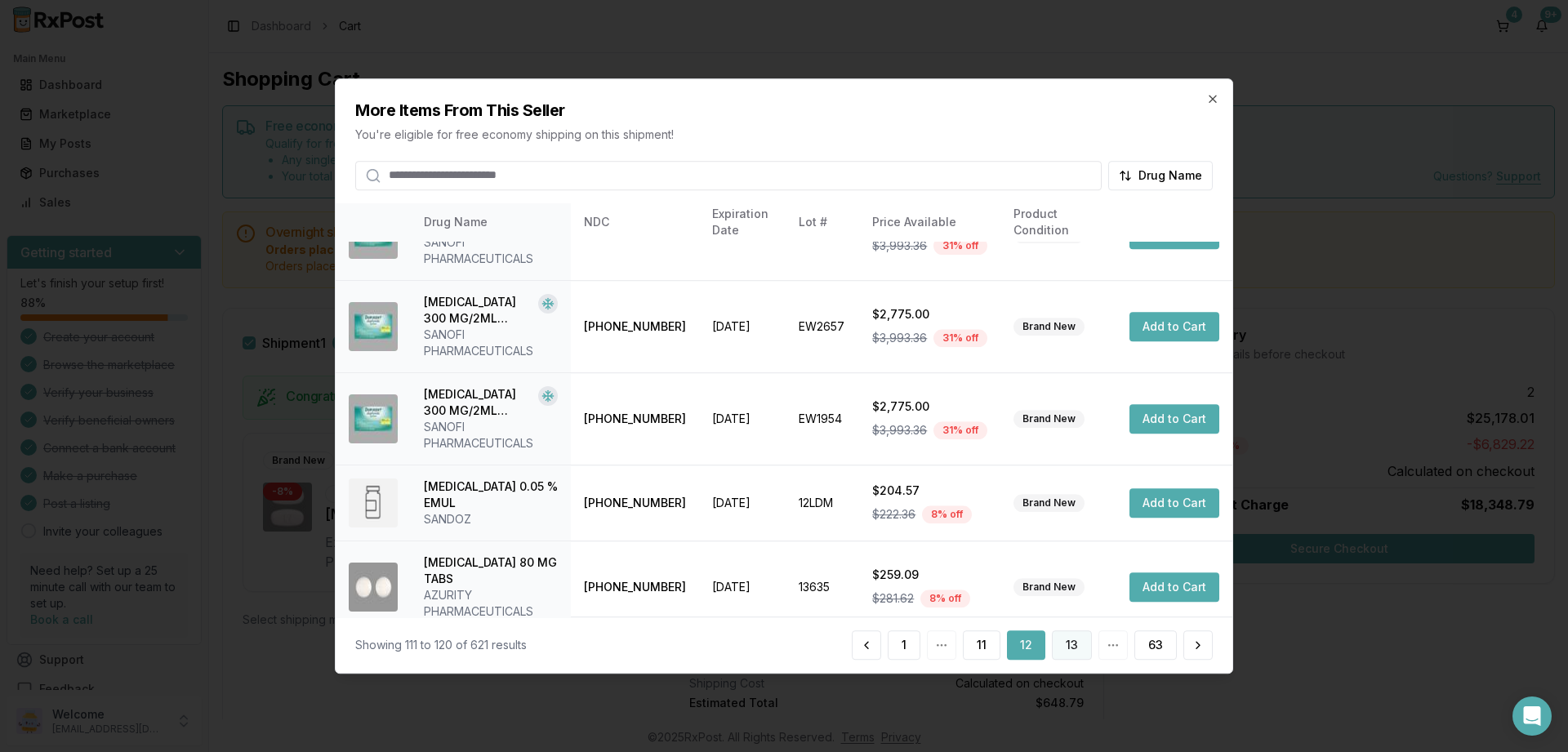
click at [1067, 642] on button "13" at bounding box center [1072, 645] width 40 height 30
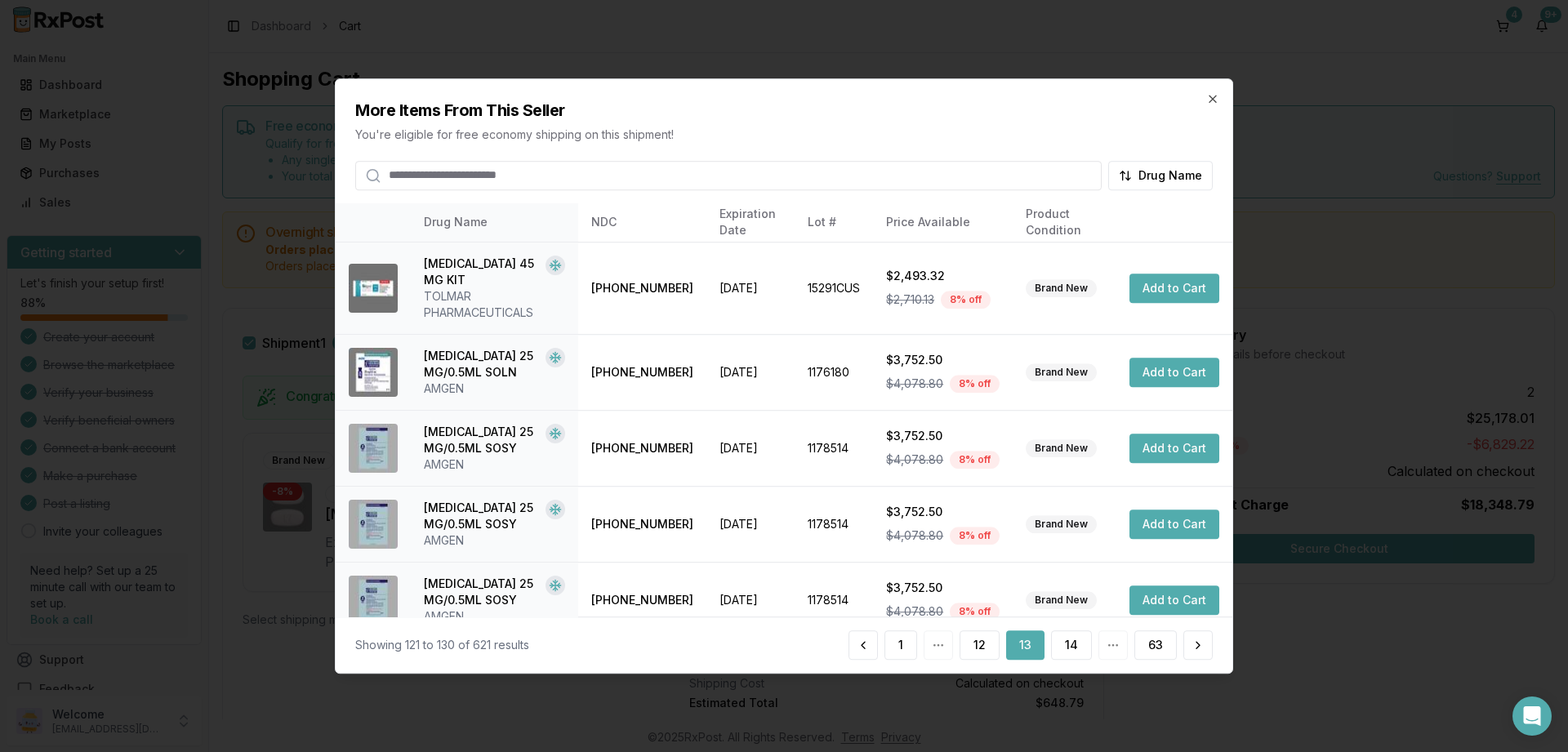
scroll to position [437, 0]
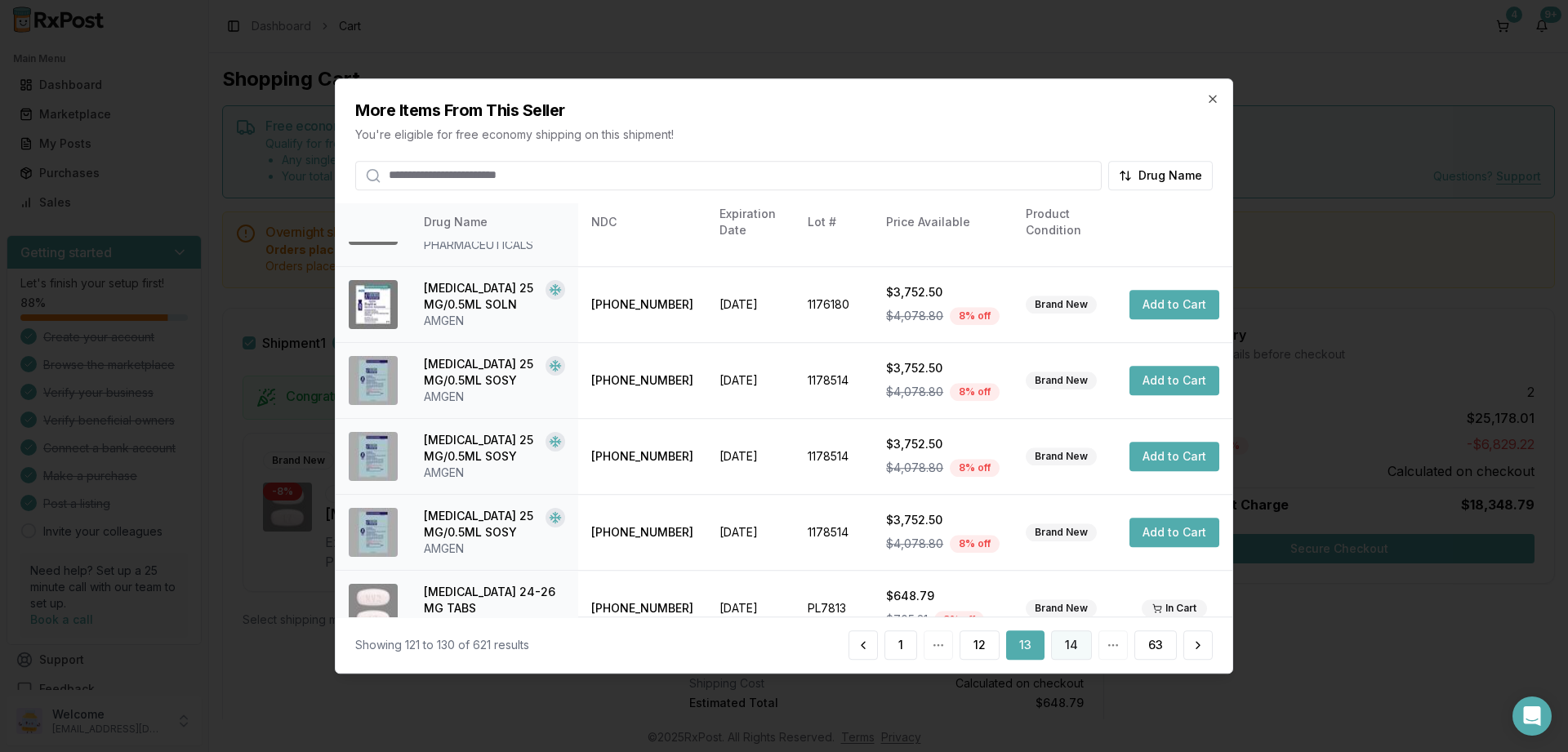
click at [1070, 643] on button "14" at bounding box center [1072, 645] width 41 height 30
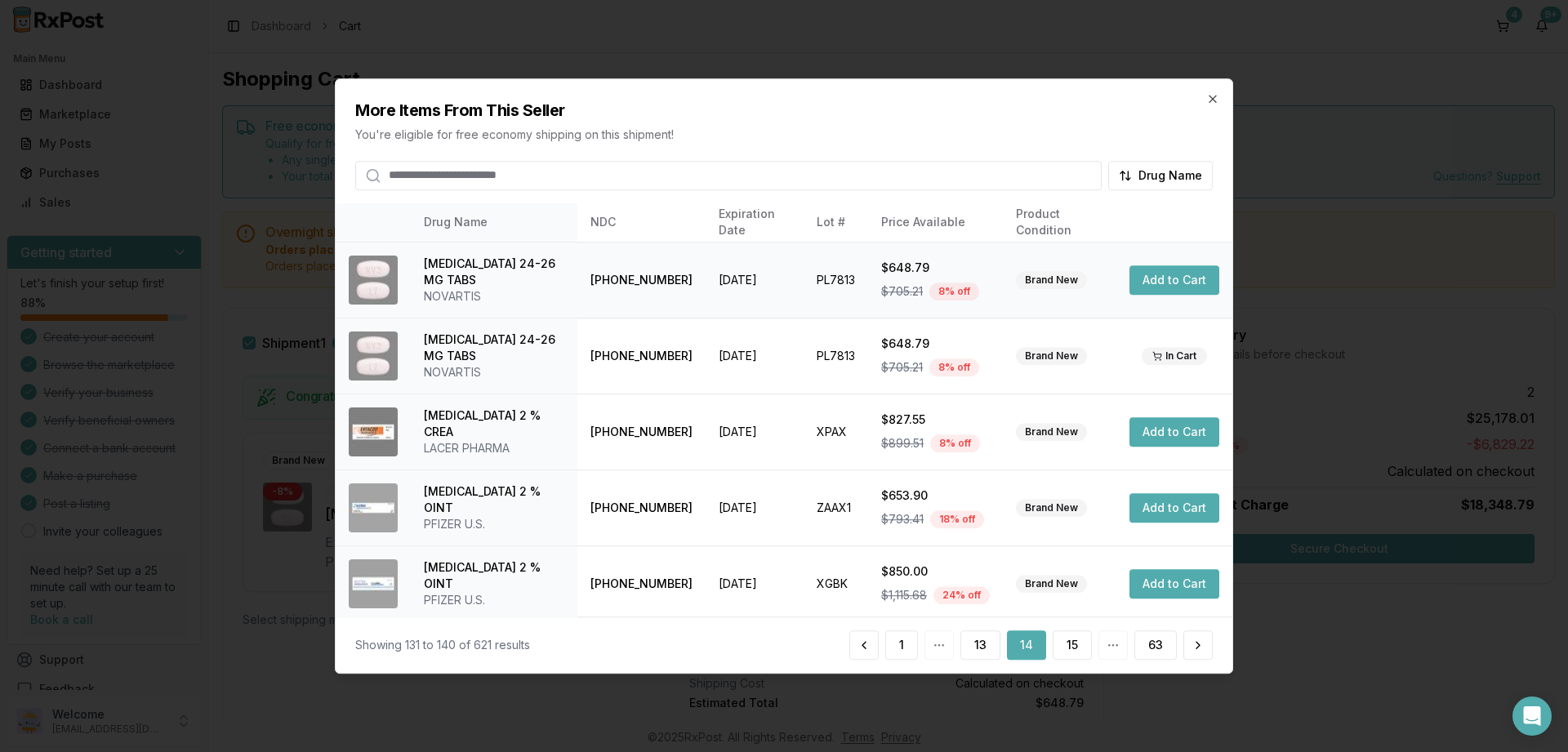
click at [1165, 278] on button "Add to Cart" at bounding box center [1174, 280] width 90 height 30
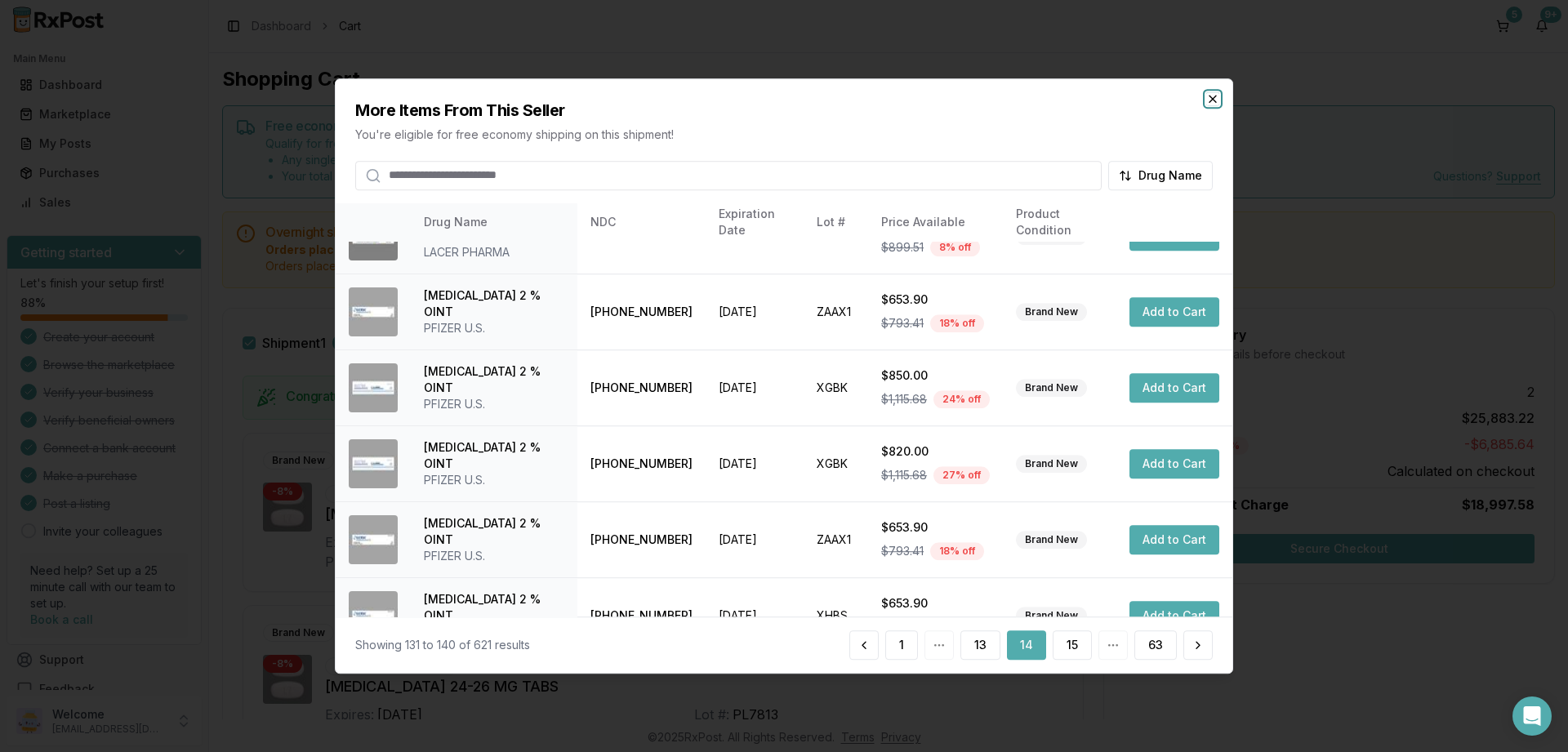
click at [1212, 97] on icon "button" at bounding box center [1212, 98] width 13 height 13
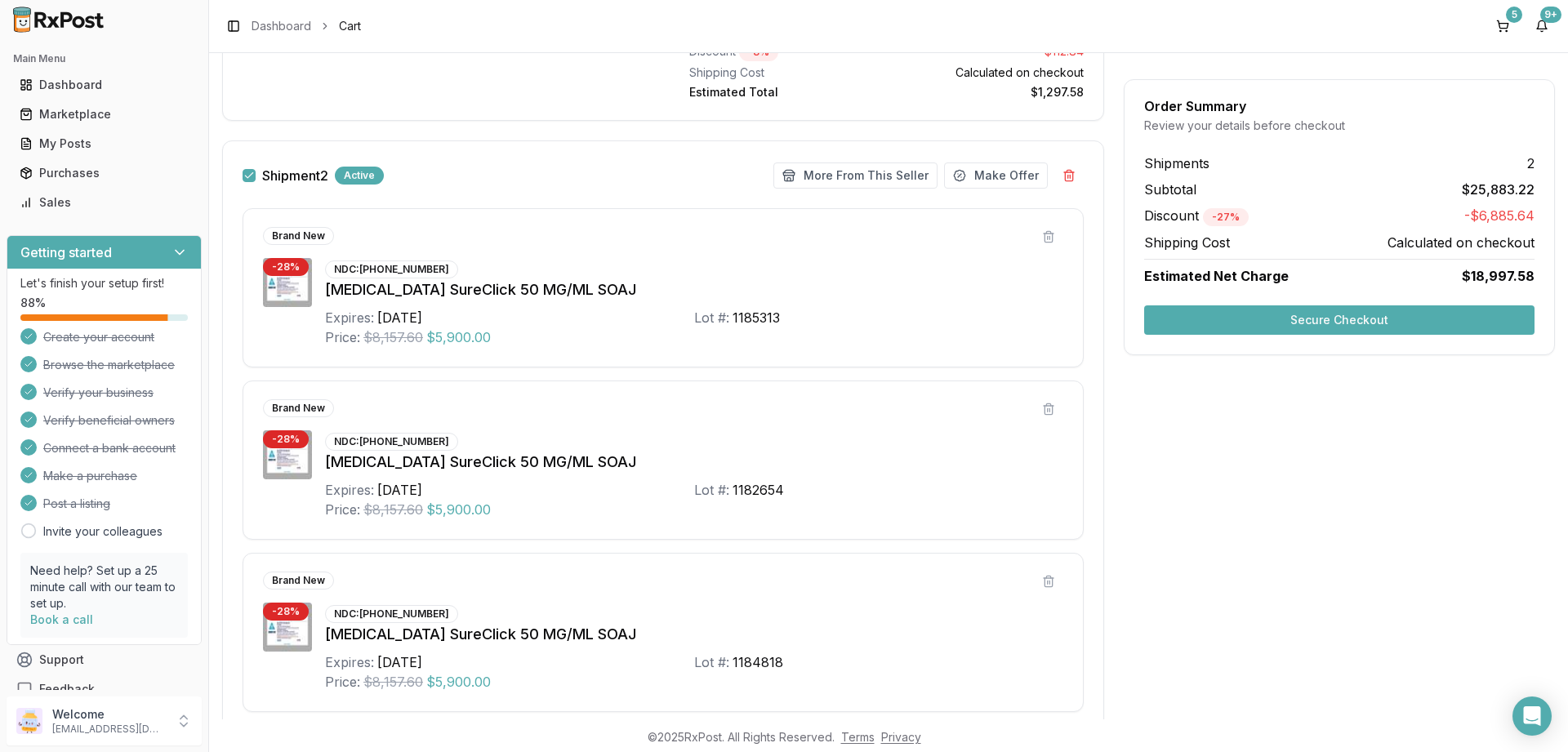
scroll to position [784, 0]
click at [247, 174] on button "Shipment 2" at bounding box center [249, 174] width 13 height 13
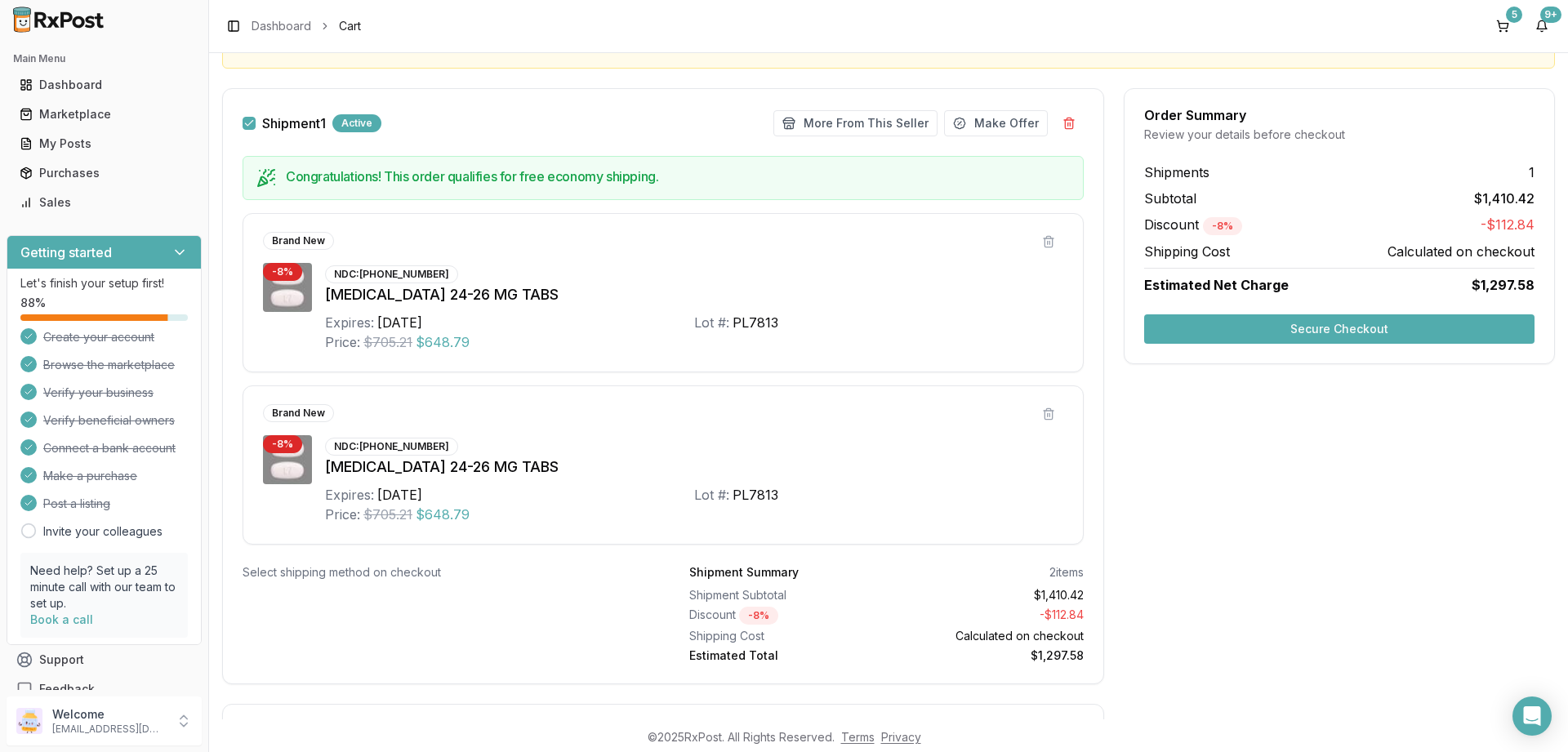
scroll to position [196, 0]
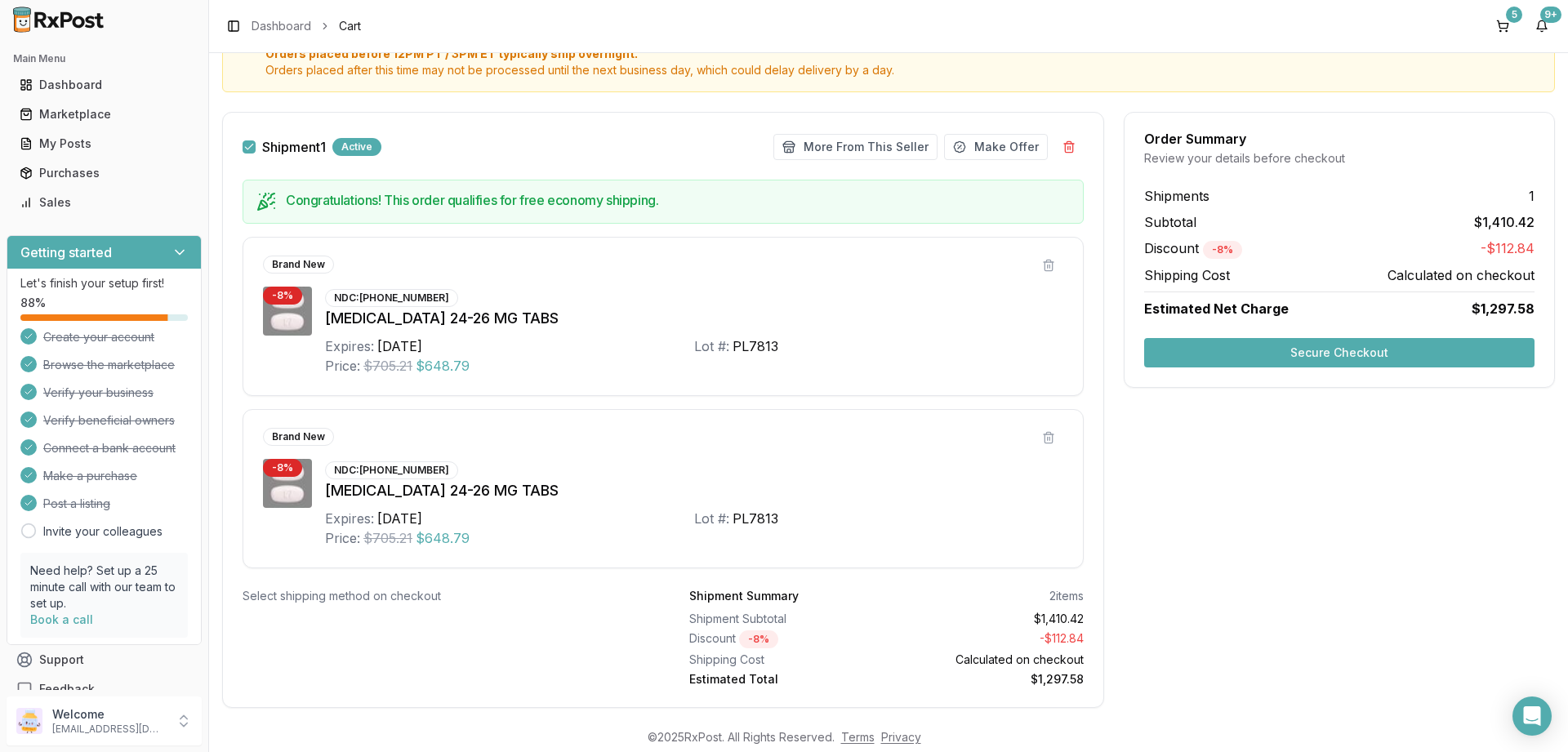
click at [400, 300] on div "NDC: [PHONE_NUMBER]" at bounding box center [391, 298] width 133 height 18
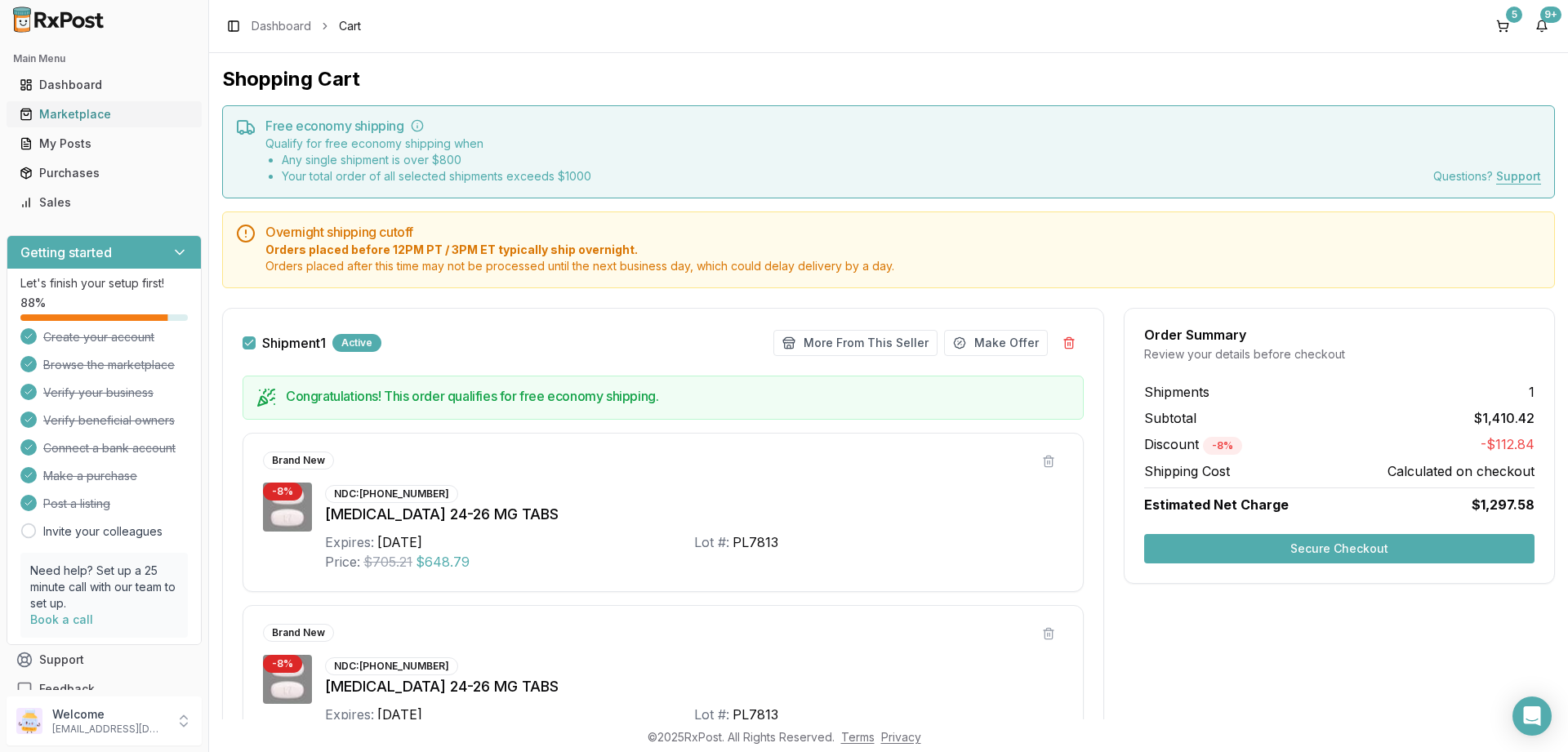
click at [59, 115] on div "Marketplace" at bounding box center [104, 114] width 169 height 16
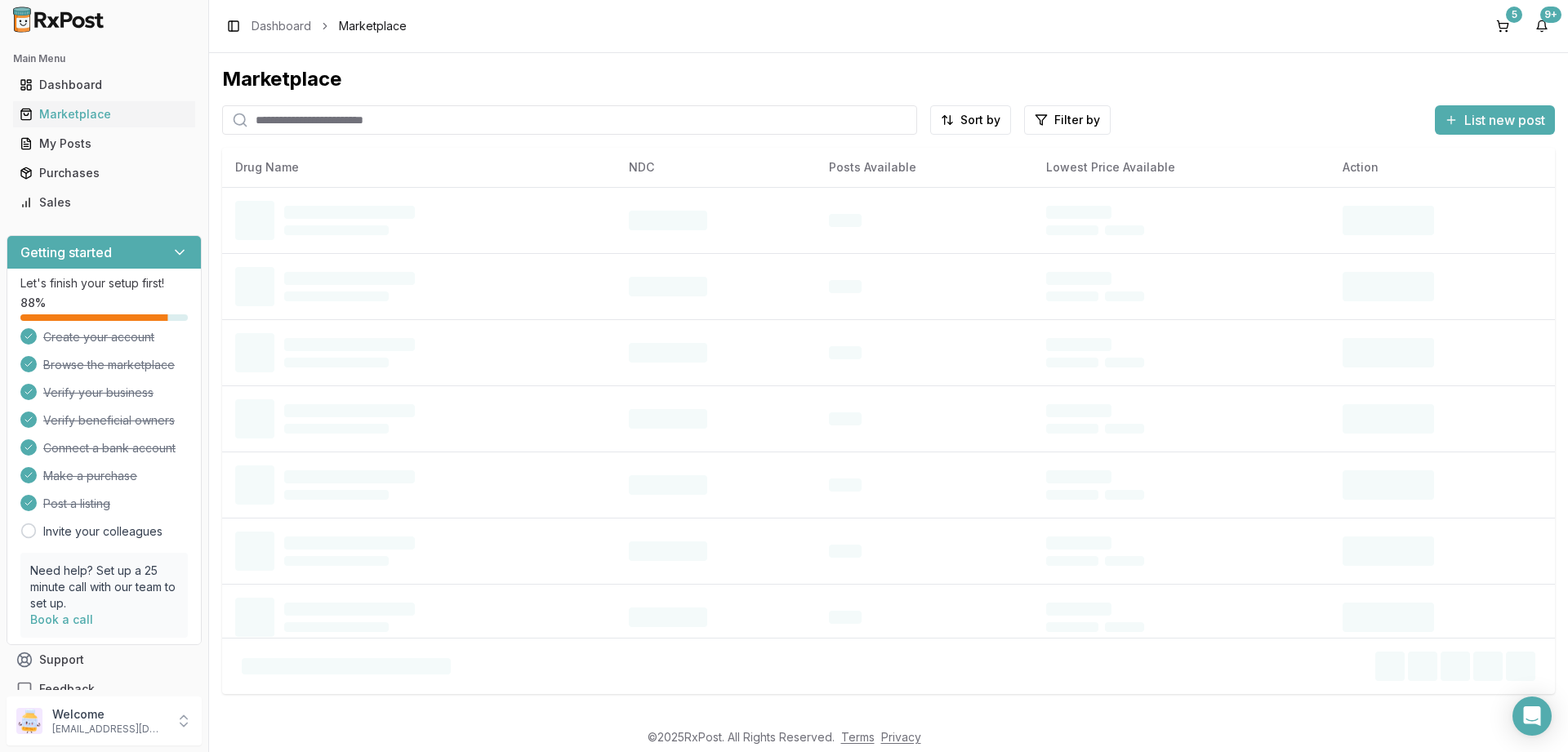
click at [333, 122] on input "search" at bounding box center [569, 120] width 695 height 30
paste input "**********"
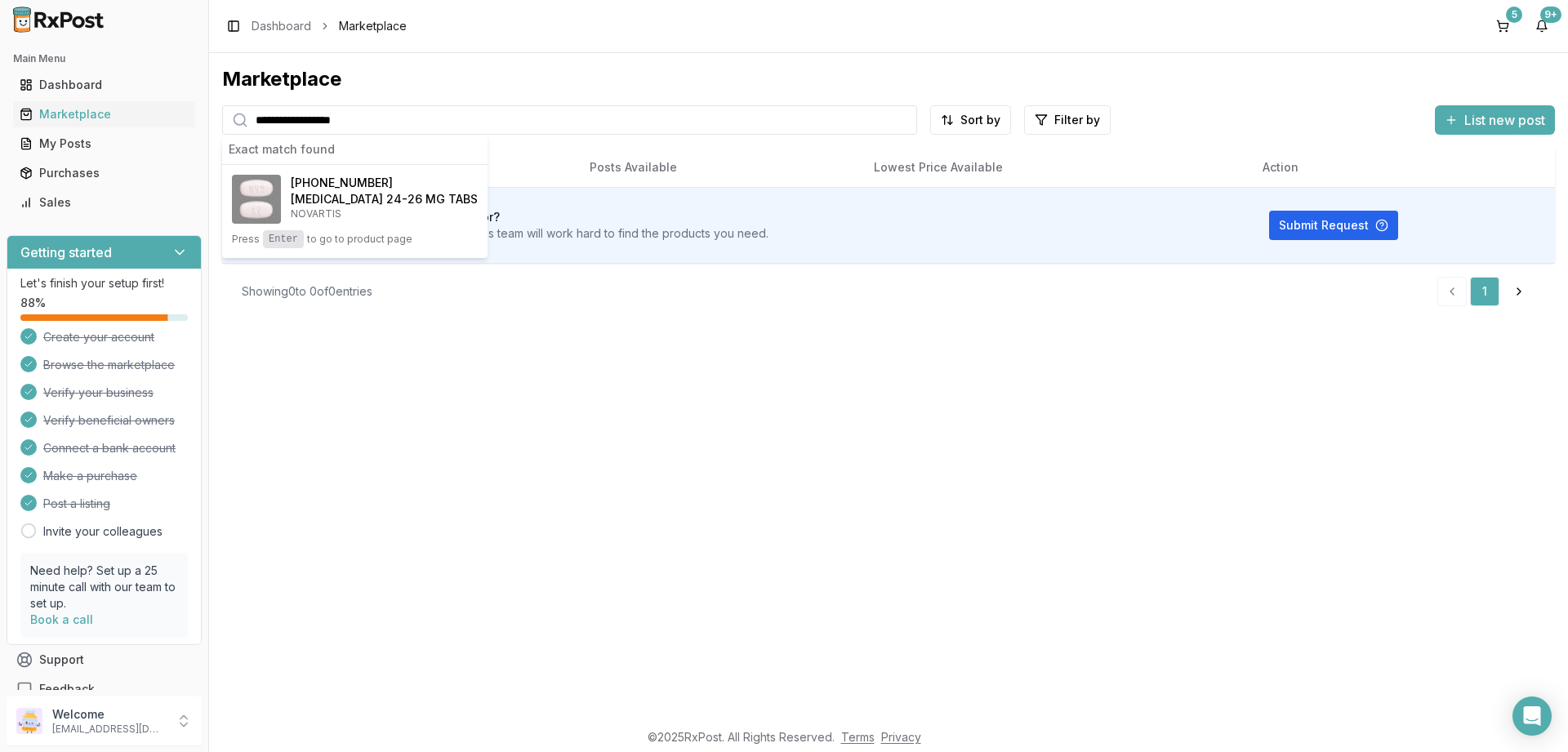
type input "**********"
click at [377, 183] on span "[PHONE_NUMBER]" at bounding box center [342, 182] width 102 height 16
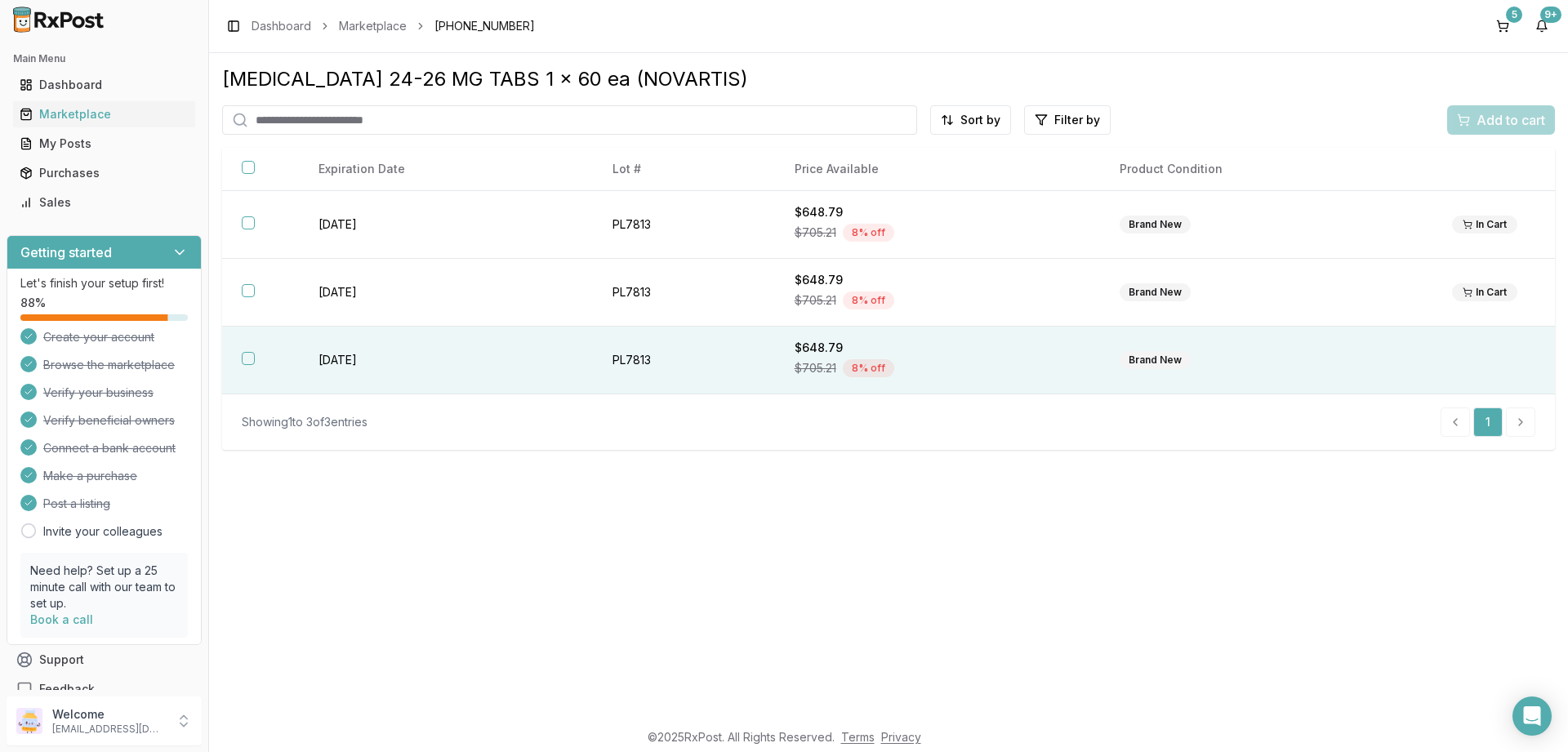
click at [246, 360] on button "button" at bounding box center [248, 358] width 13 height 13
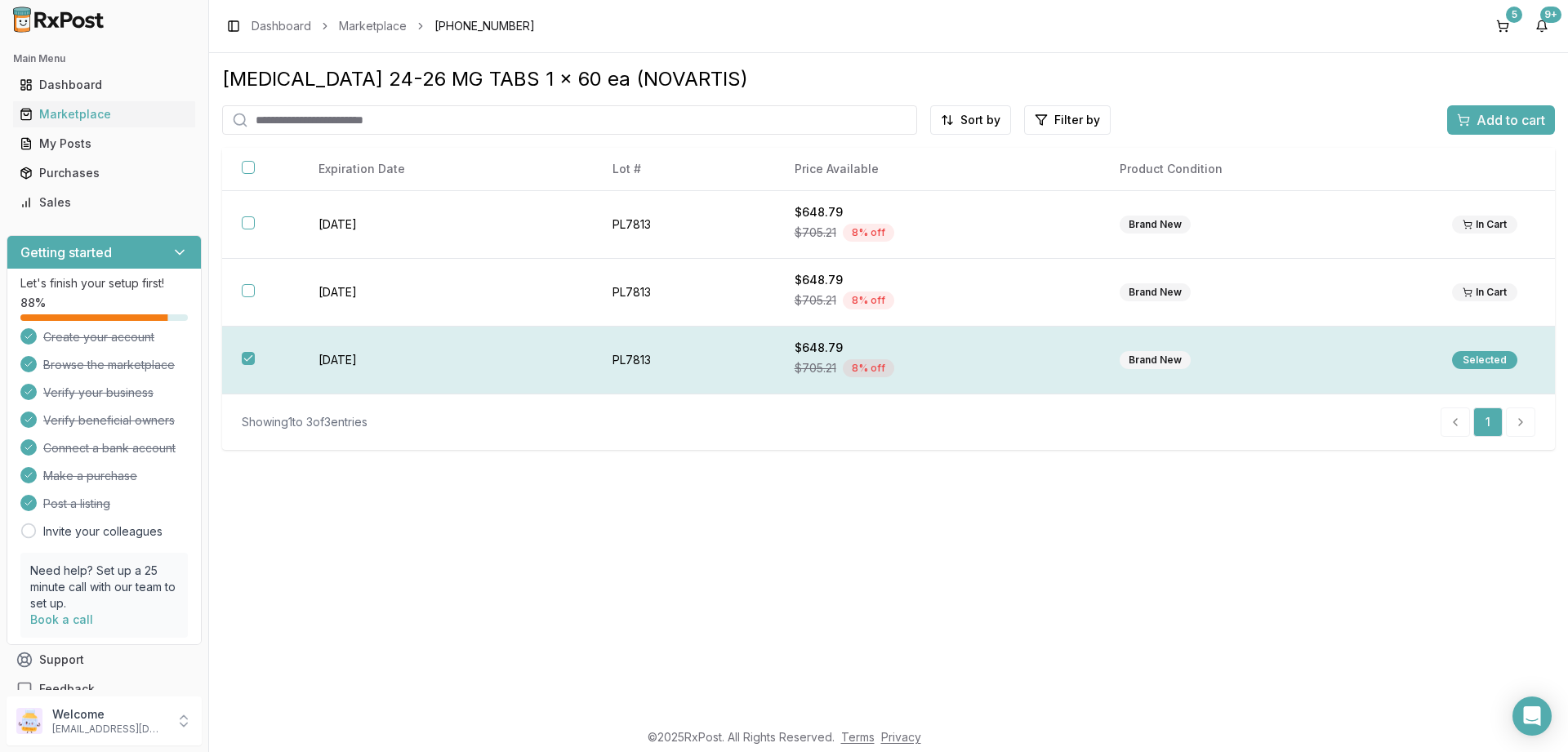
click at [1480, 362] on div "Selected" at bounding box center [1484, 360] width 65 height 18
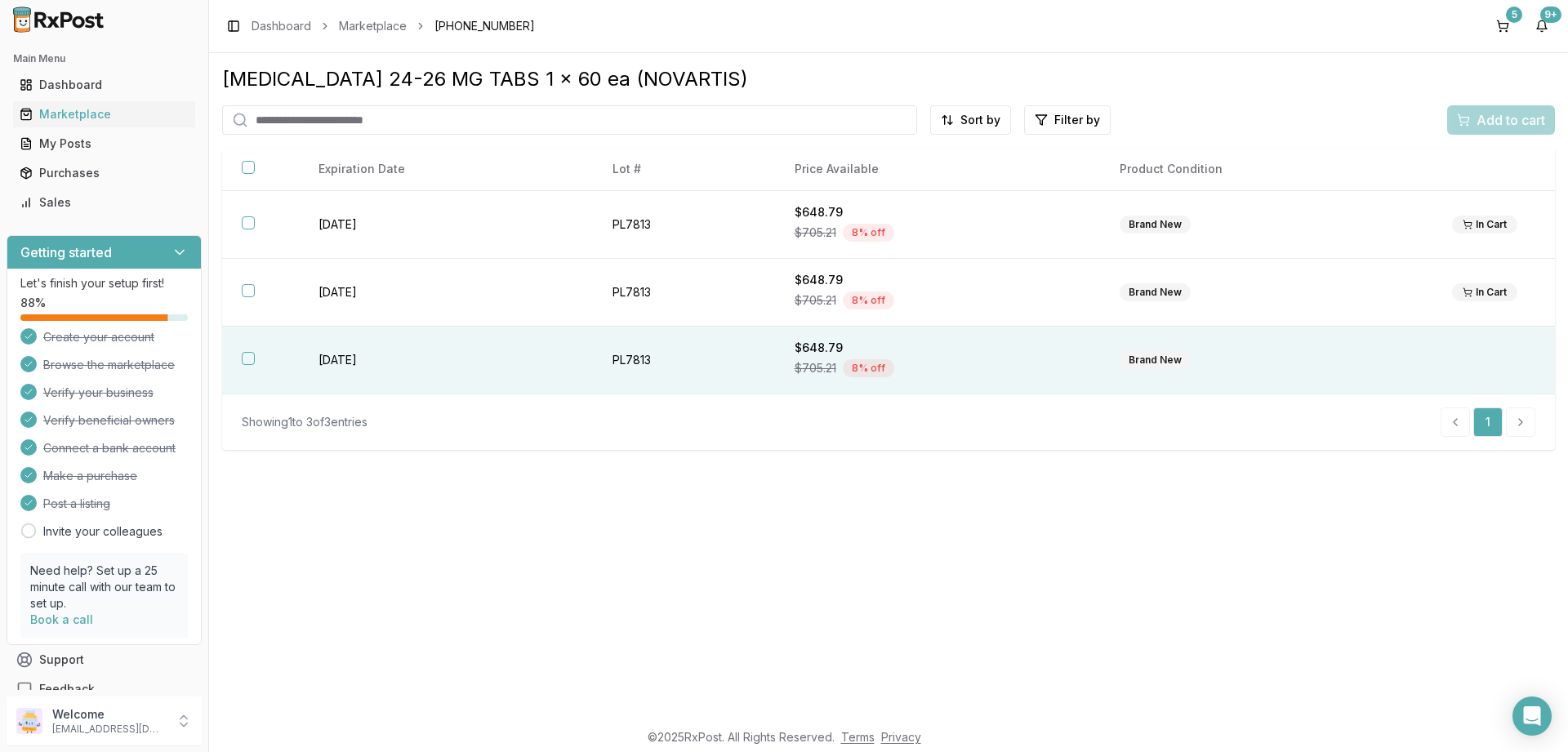
click at [247, 356] on button "button" at bounding box center [248, 358] width 13 height 13
click at [1504, 115] on span "Add to cart" at bounding box center [1510, 120] width 69 height 20
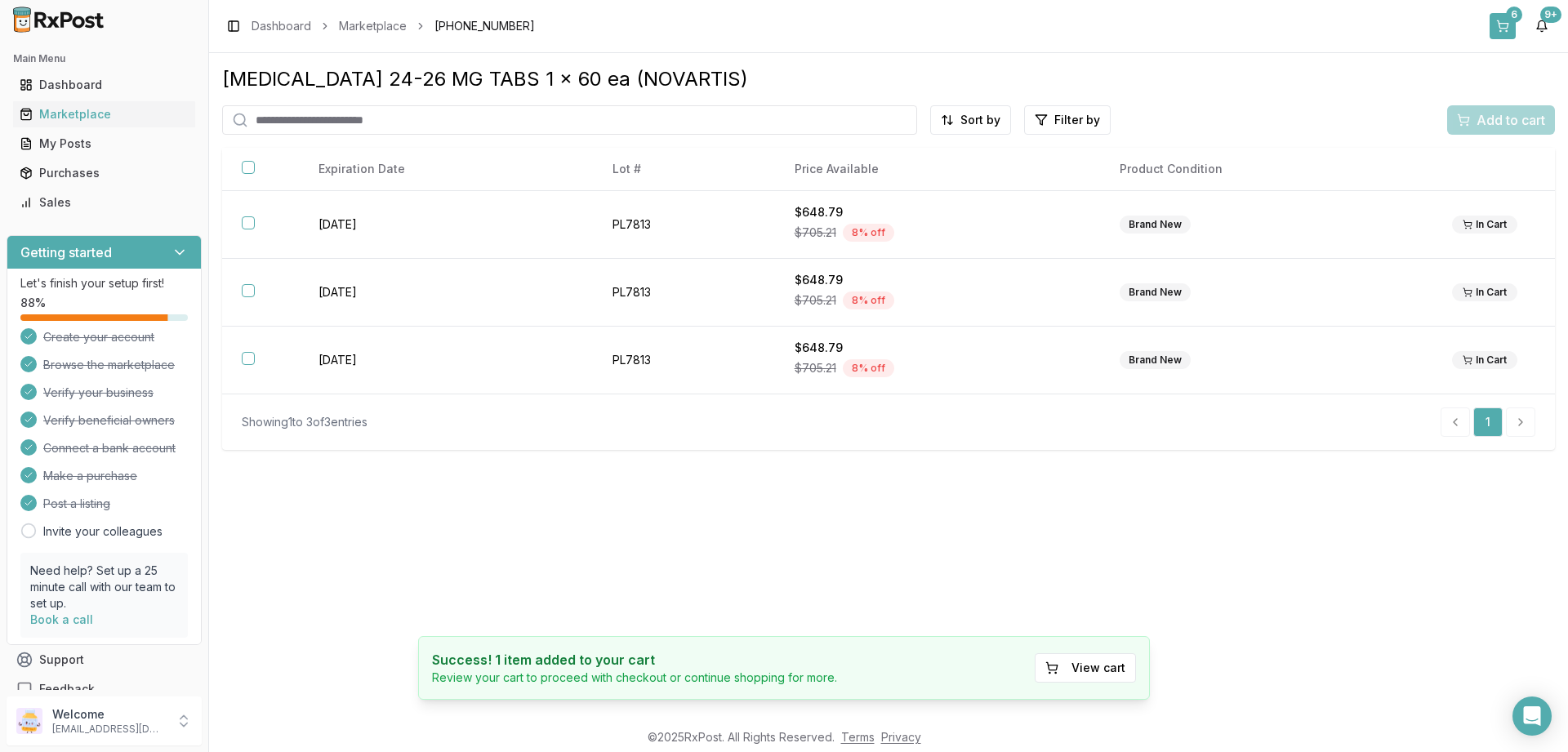
click at [1503, 24] on button "6" at bounding box center [1502, 25] width 26 height 26
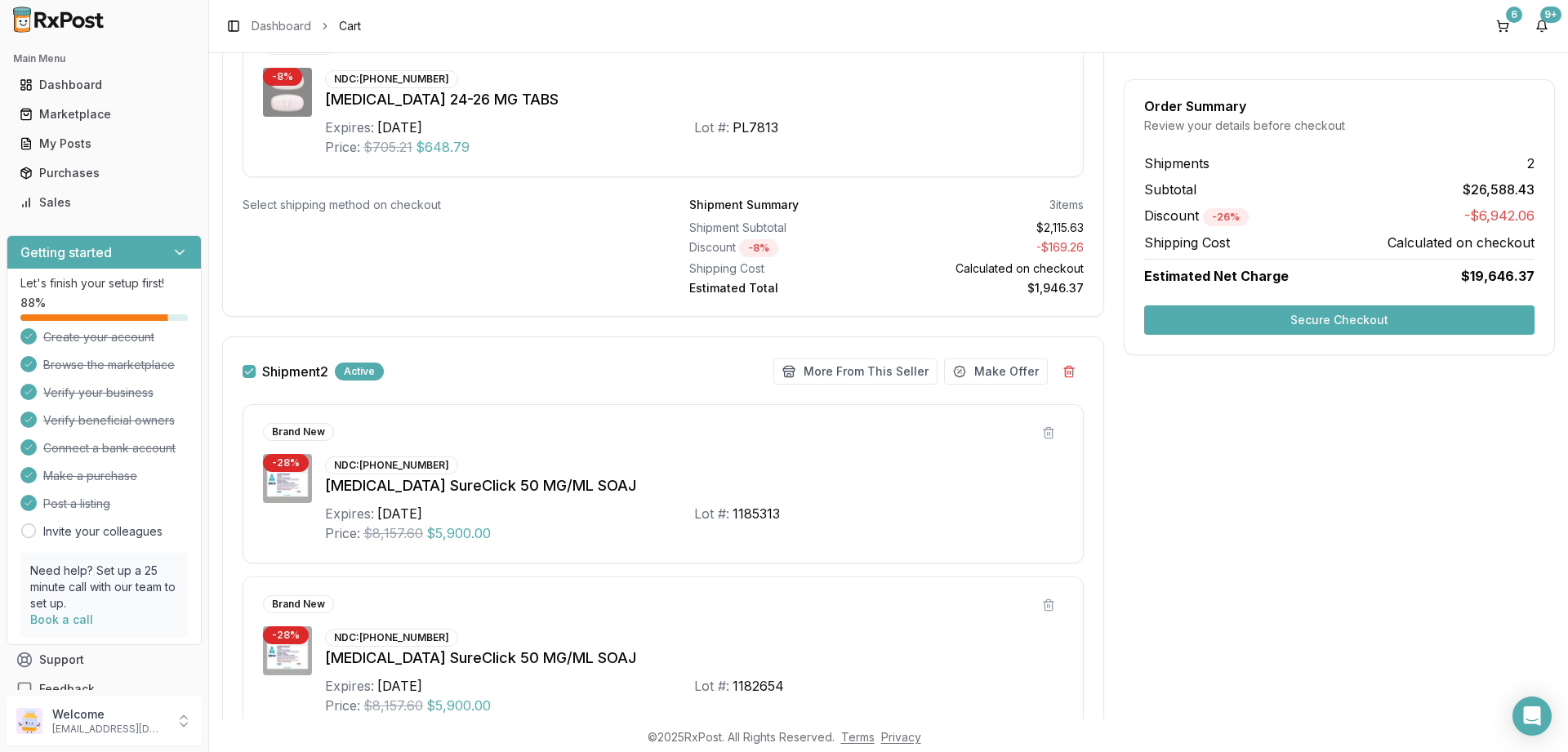
scroll to position [882, 0]
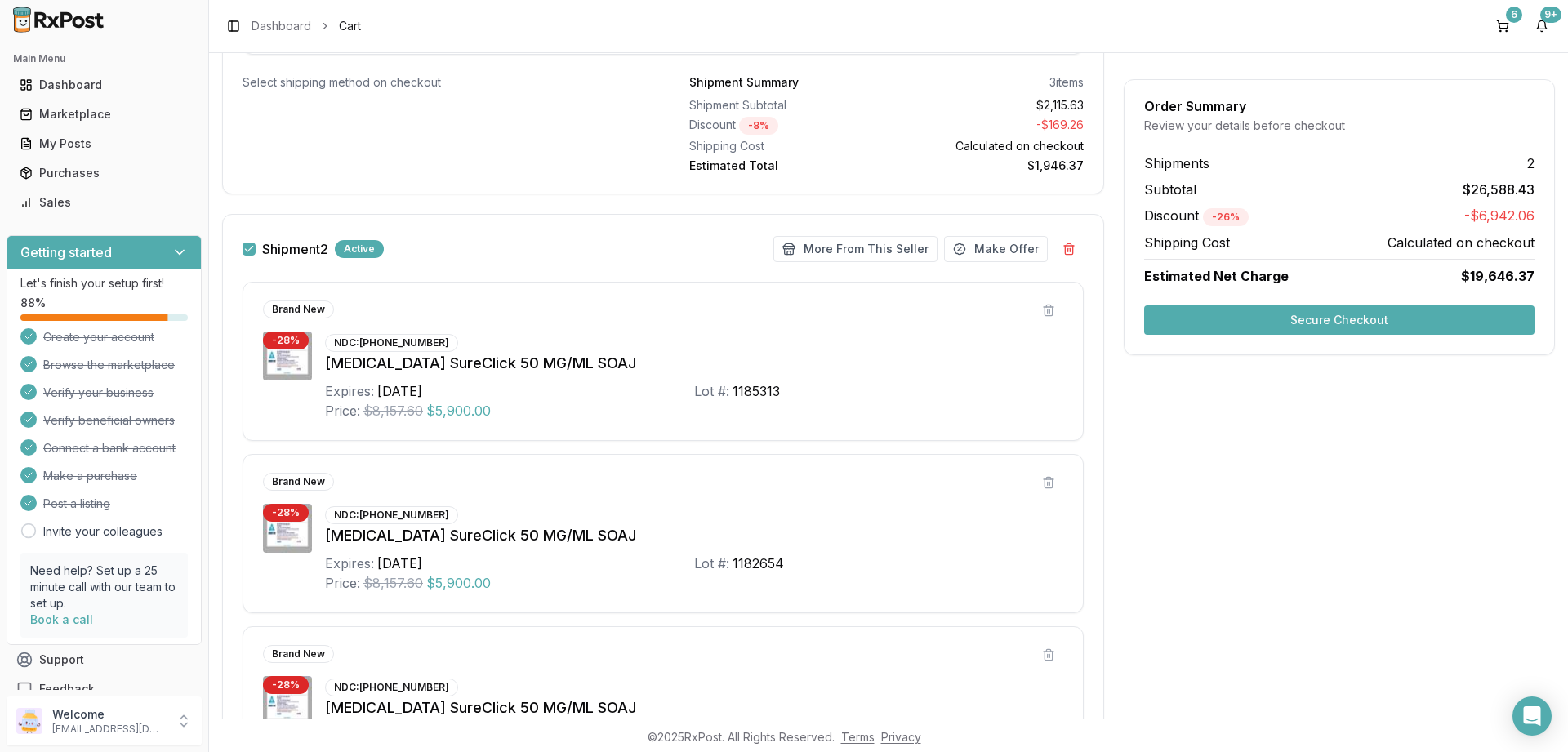
click at [250, 252] on button "Shipment 2" at bounding box center [249, 249] width 13 height 13
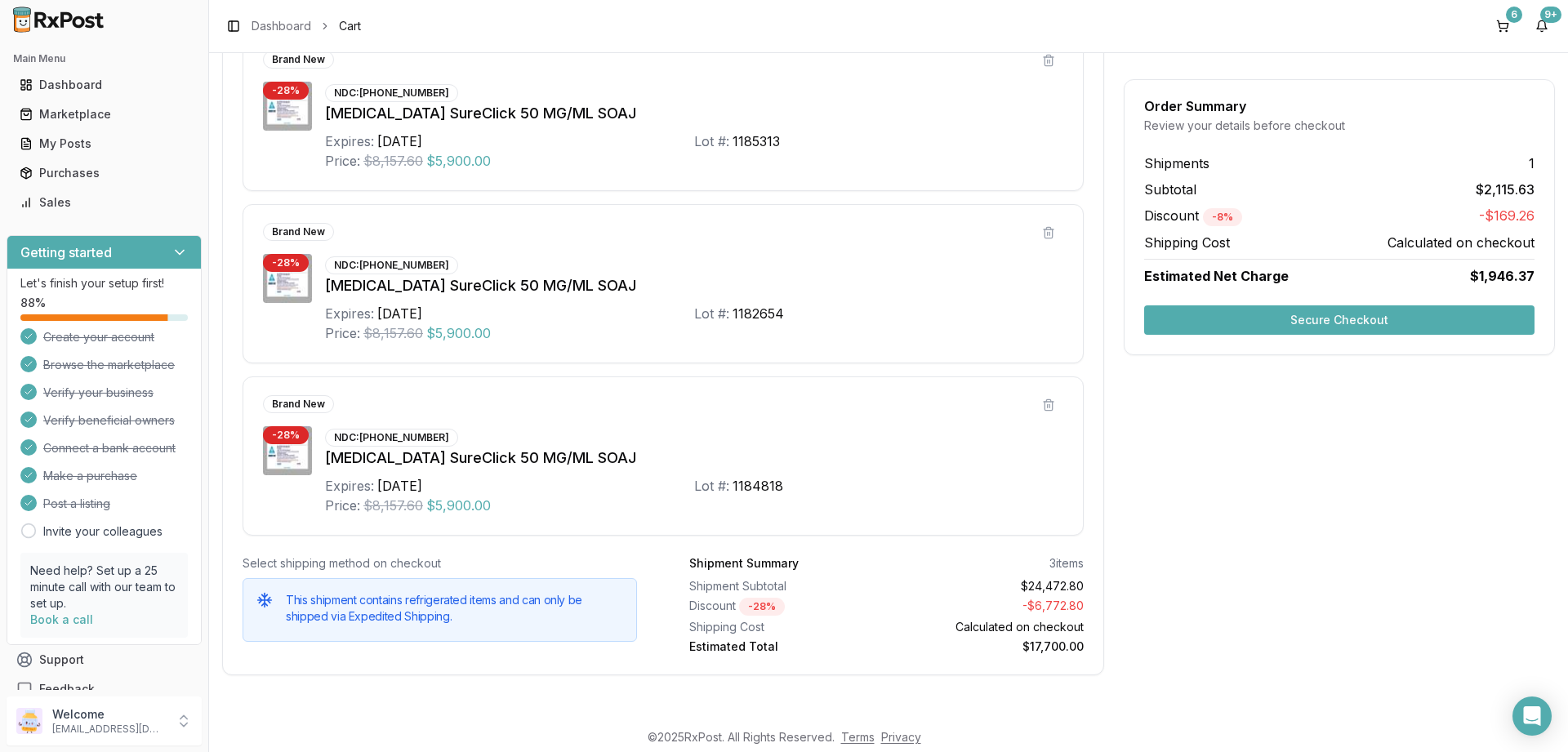
click at [1349, 315] on button "Secure Checkout" at bounding box center [1339, 320] width 390 height 30
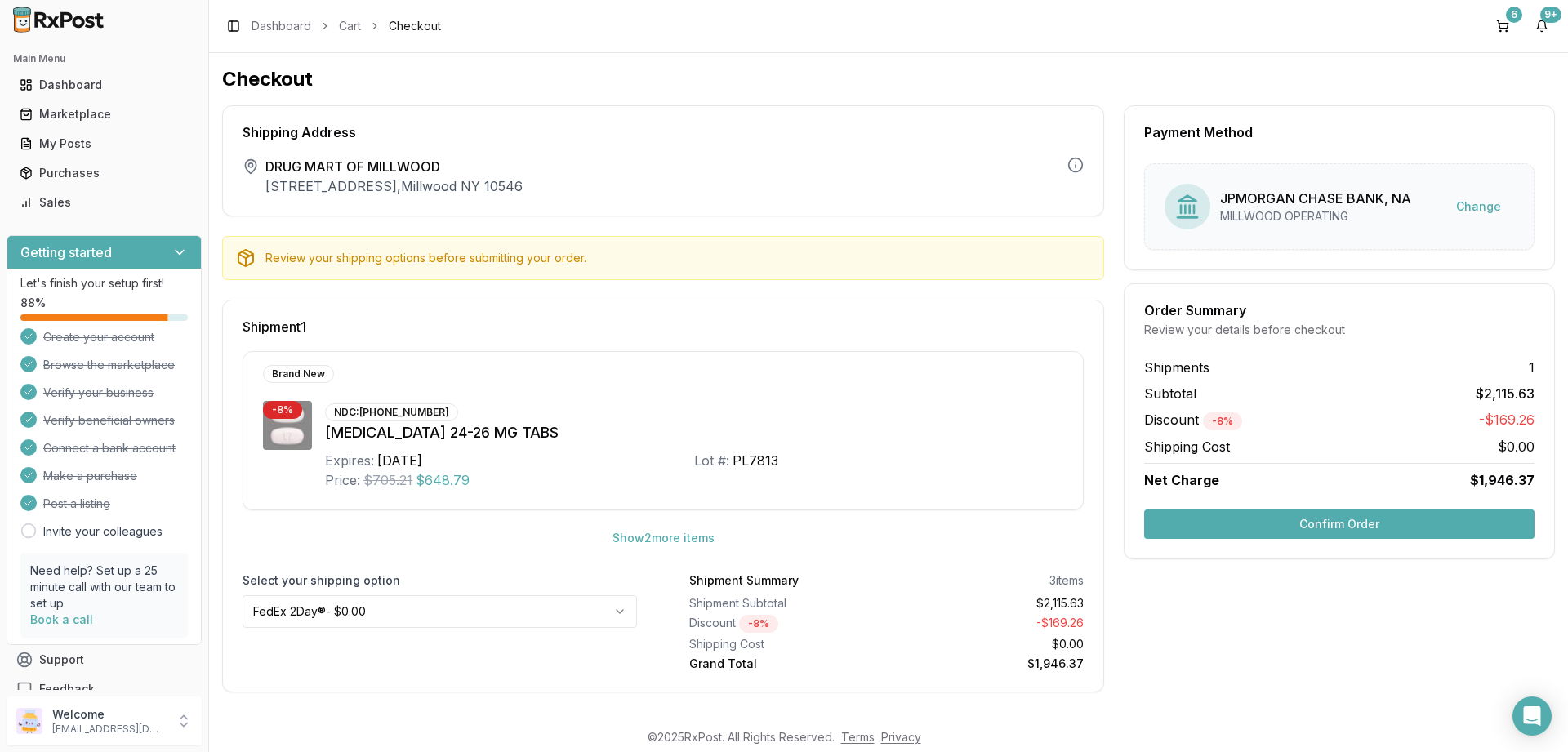
click at [1355, 524] on button "Confirm Order" at bounding box center [1339, 525] width 390 height 30
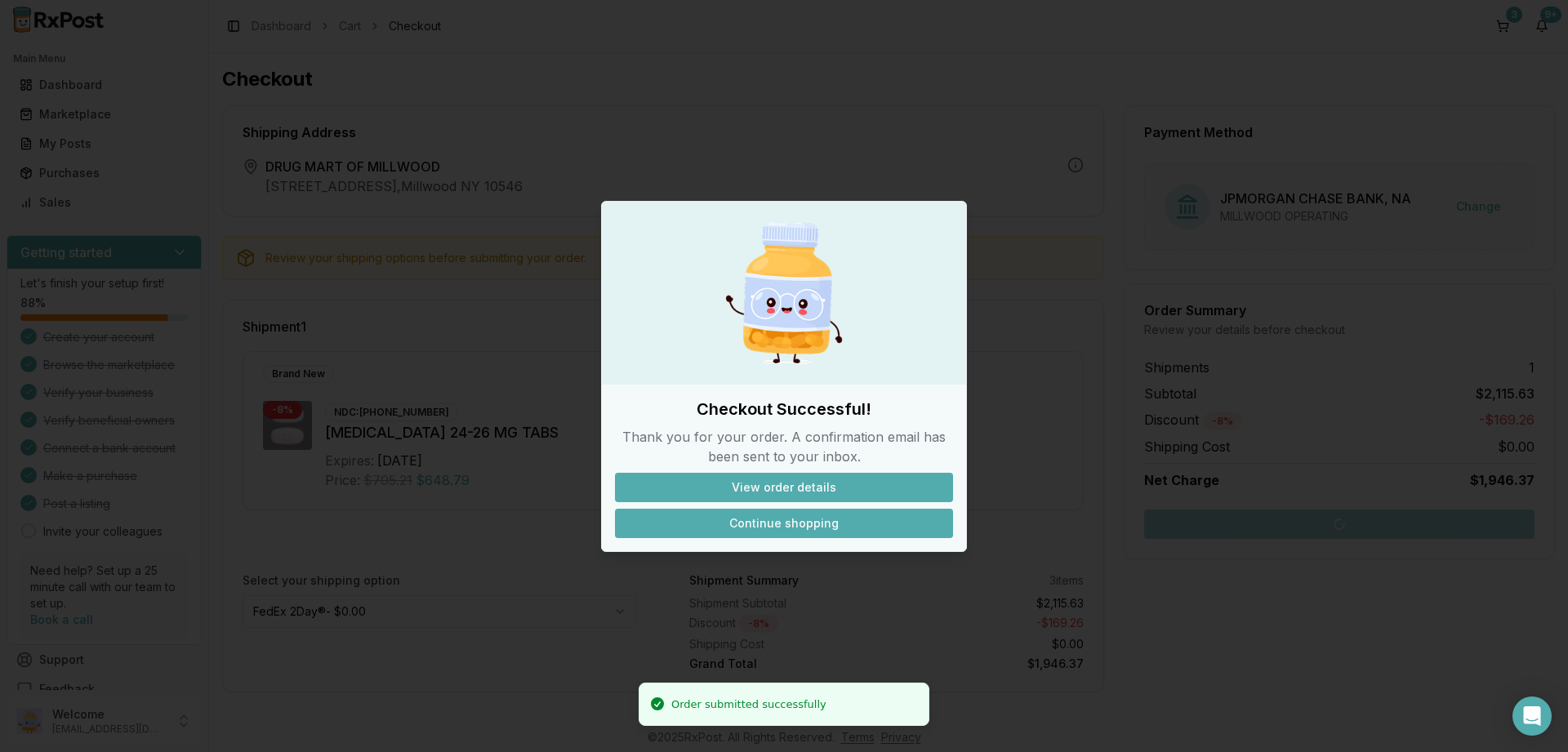
click at [772, 518] on button "Continue shopping" at bounding box center [784, 524] width 338 height 30
